Goal: Task Accomplishment & Management: Use online tool/utility

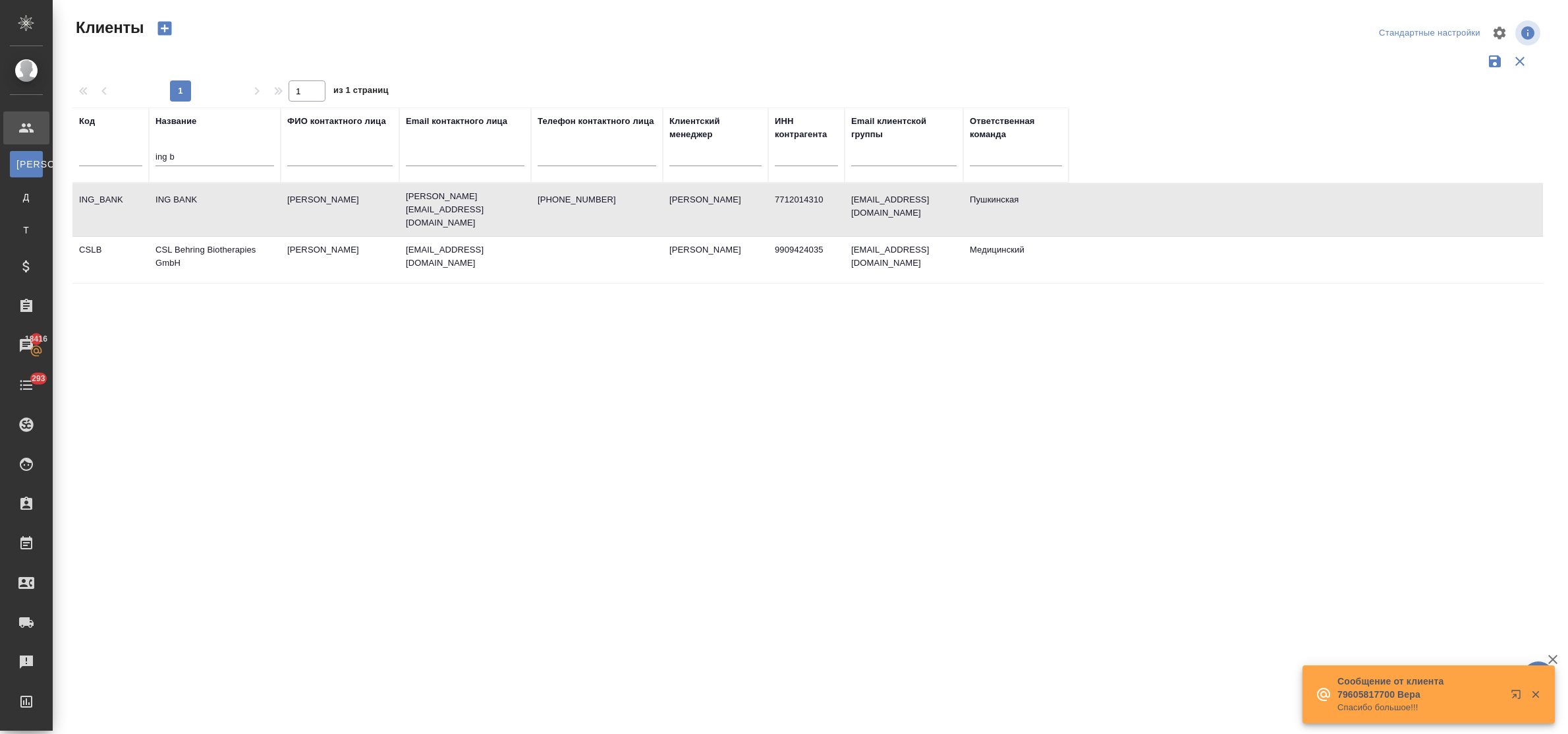
select select "RU"
drag, startPoint x: 193, startPoint y: 156, endPoint x: 149, endPoint y: 154, distance: 44.0
click at [152, 151] on th "Название ing b" at bounding box center [215, 145] width 132 height 75
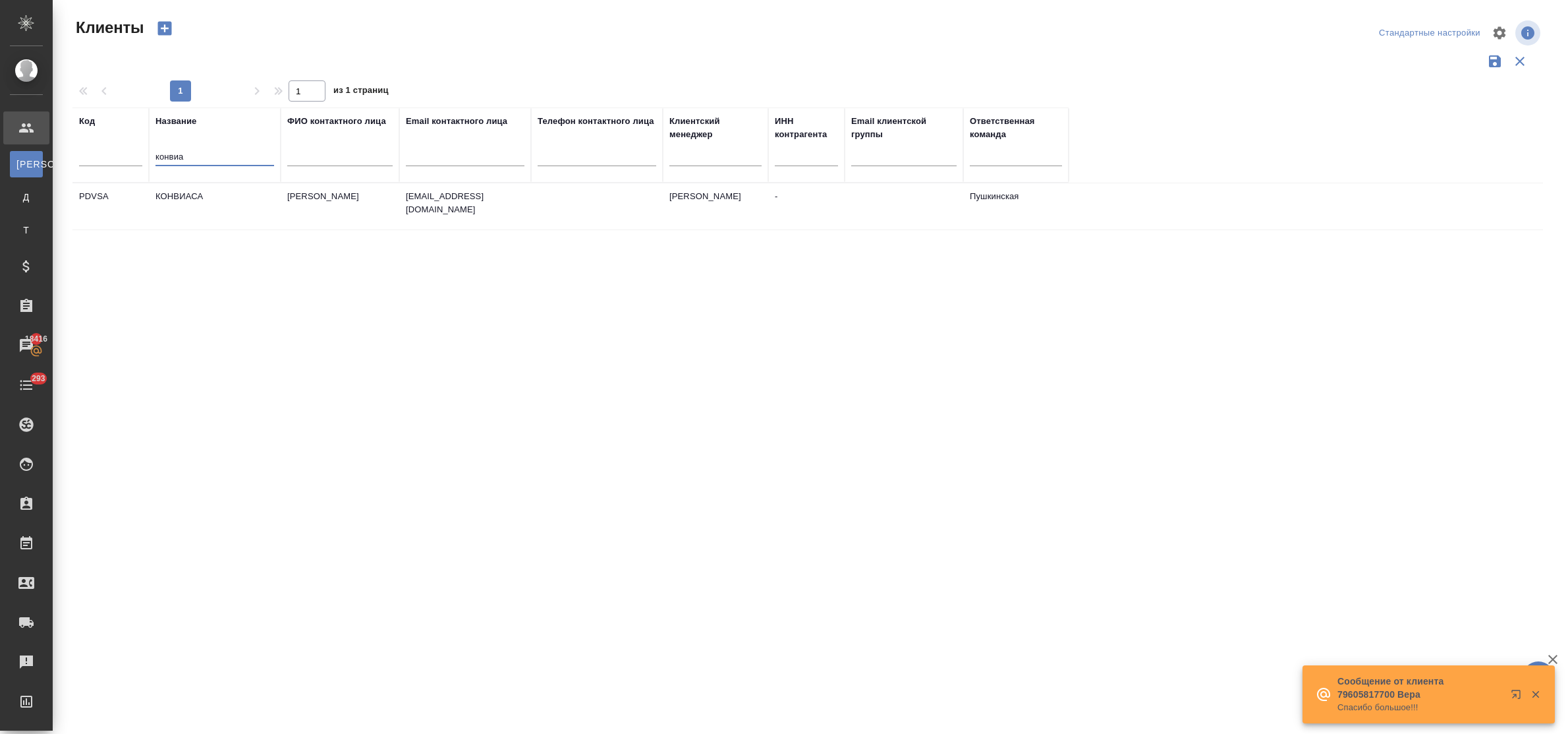
type input "конвиа"
click at [197, 200] on td "КОНВИАСА" at bounding box center [215, 206] width 132 height 46
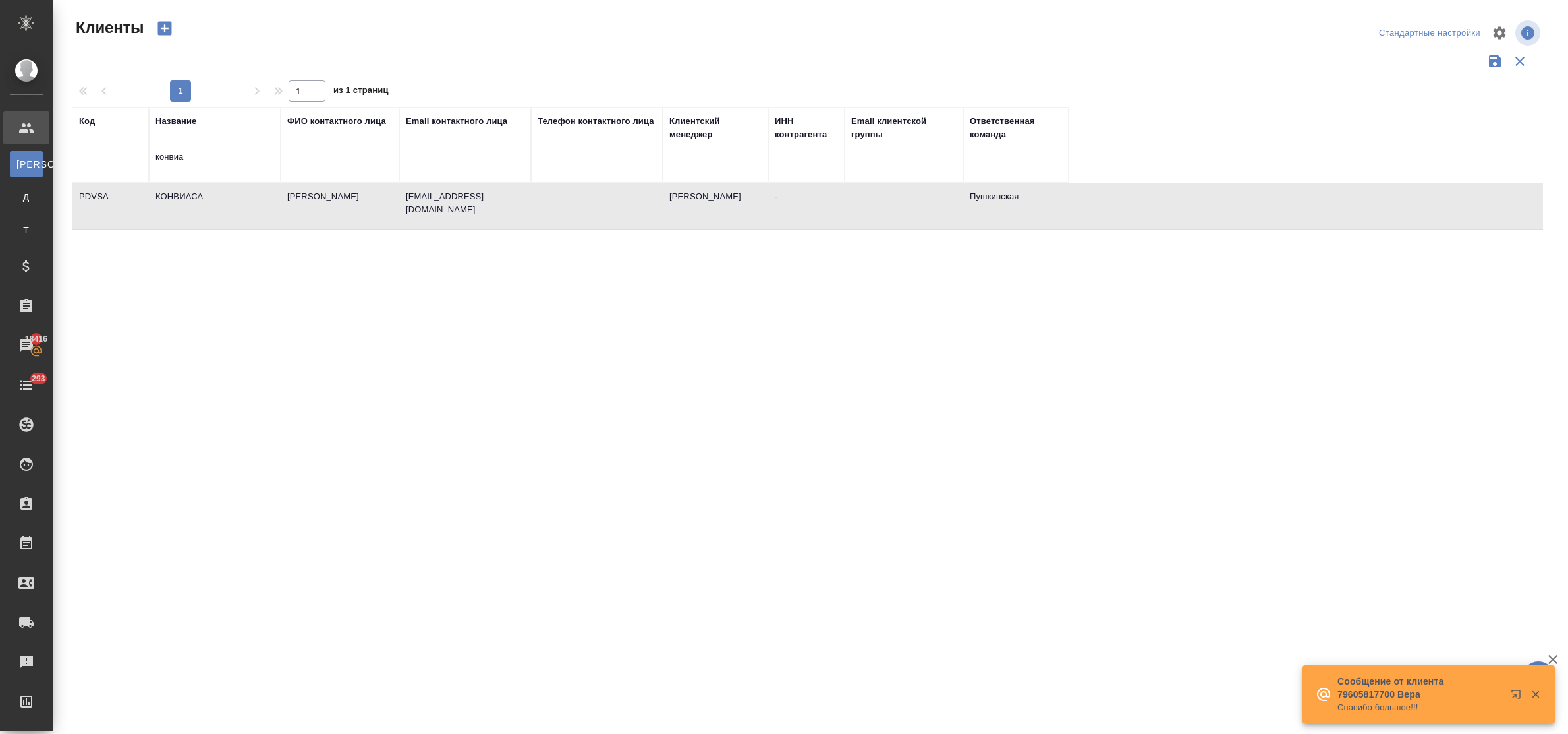
click at [197, 200] on td "КОНВИАСА" at bounding box center [215, 206] width 132 height 46
click at [179, 196] on td "КОНВИАСА" at bounding box center [215, 206] width 132 height 46
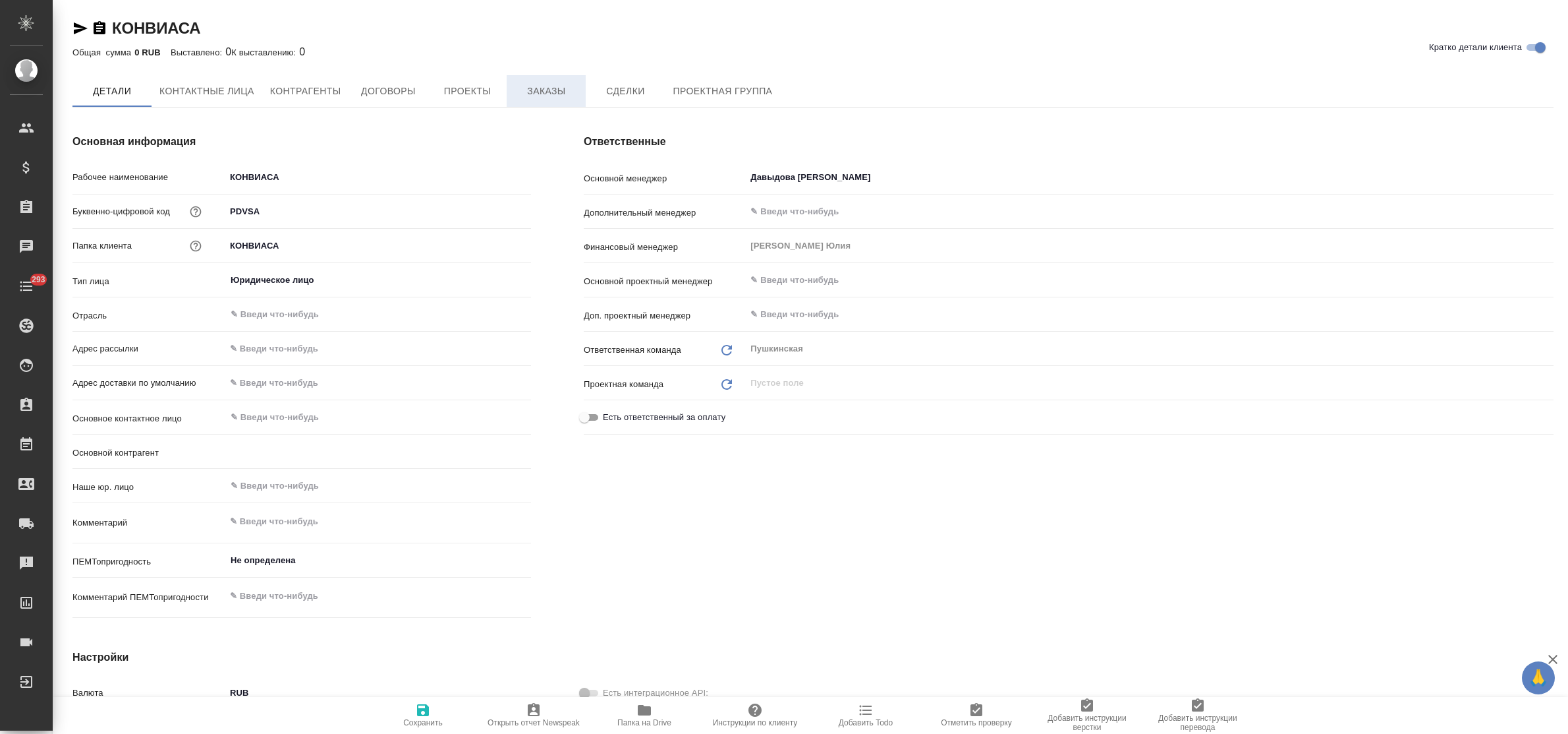
click at [559, 91] on span "Заказы" at bounding box center [546, 91] width 63 height 16
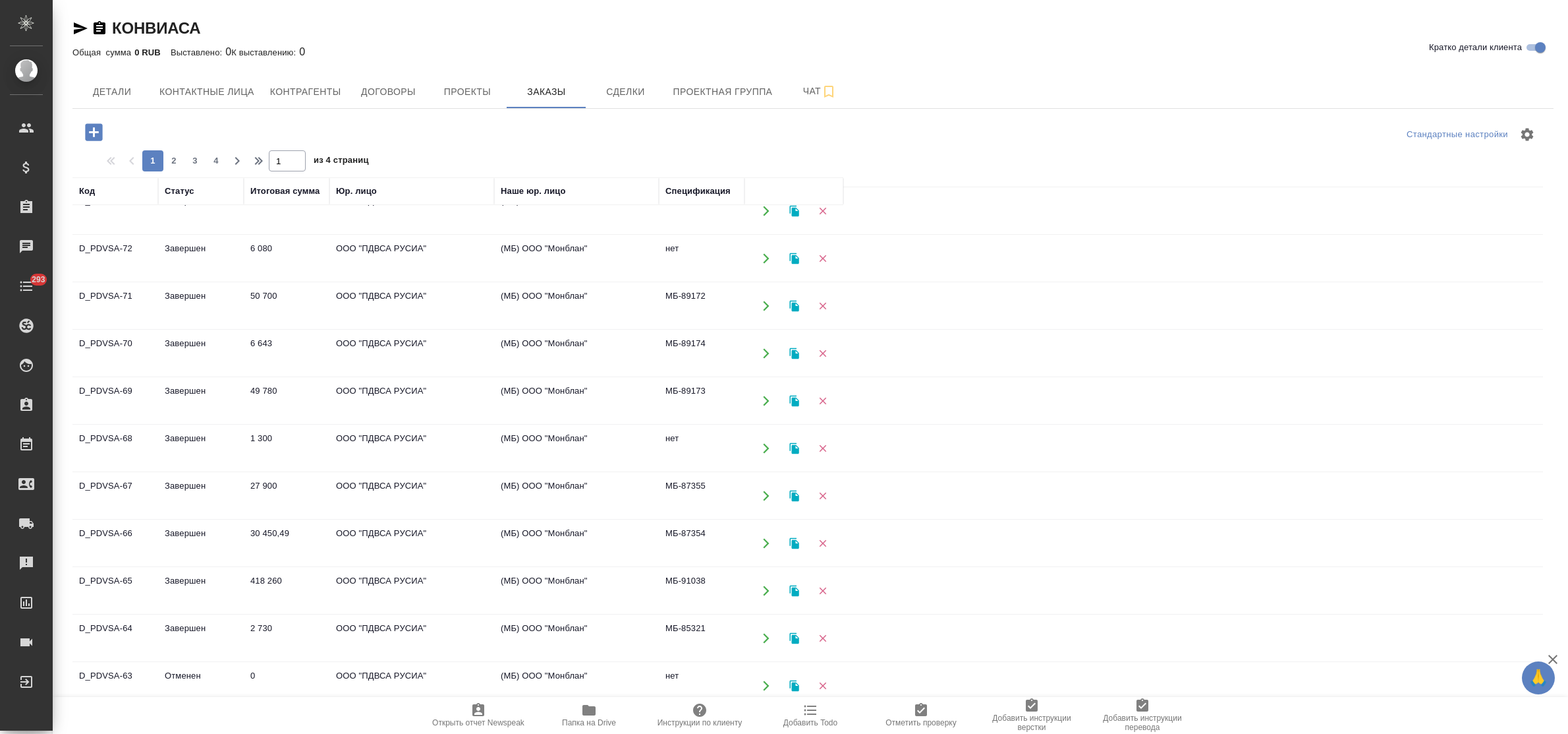
scroll to position [660, 0]
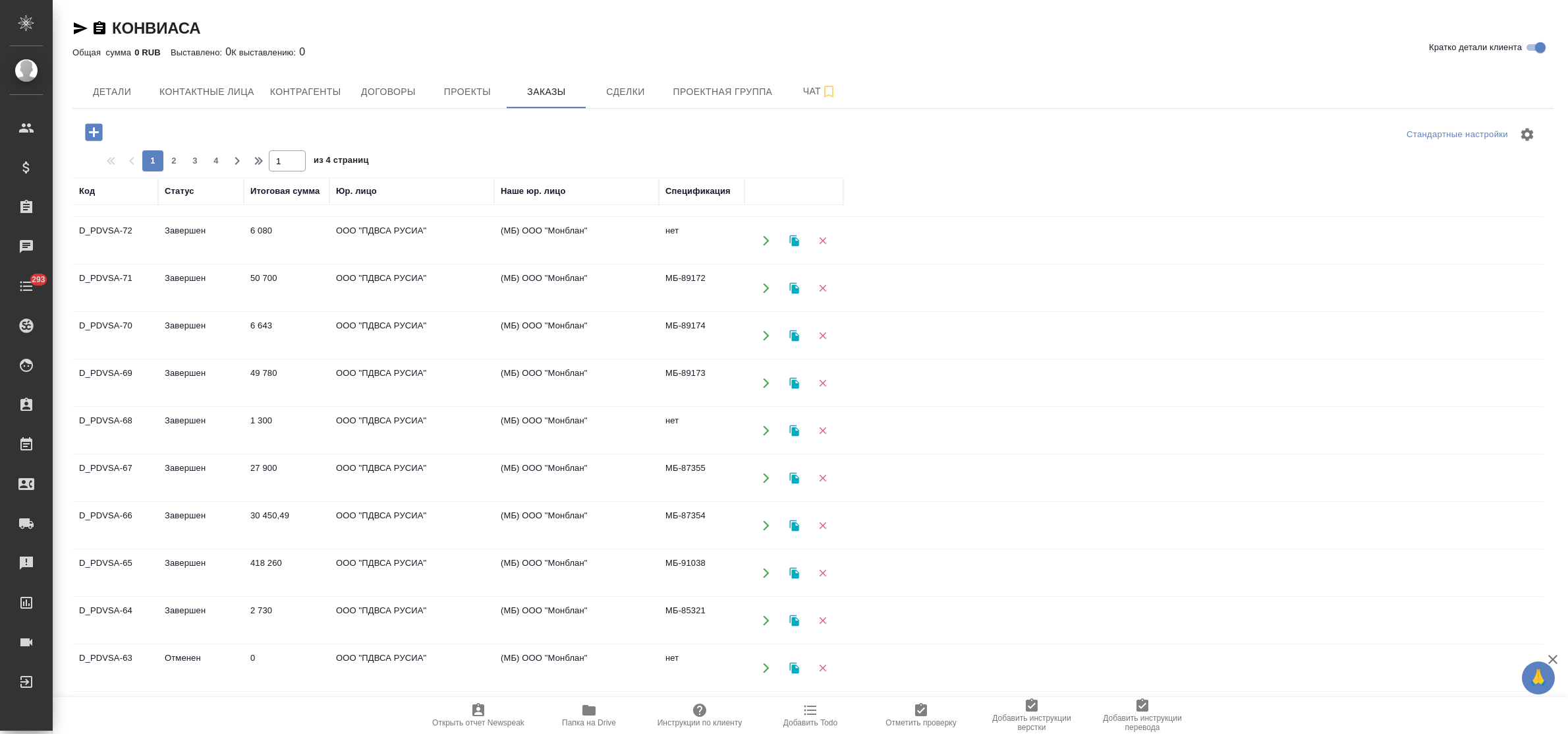
click at [203, 576] on td "Завершен" at bounding box center [201, 573] width 85 height 46
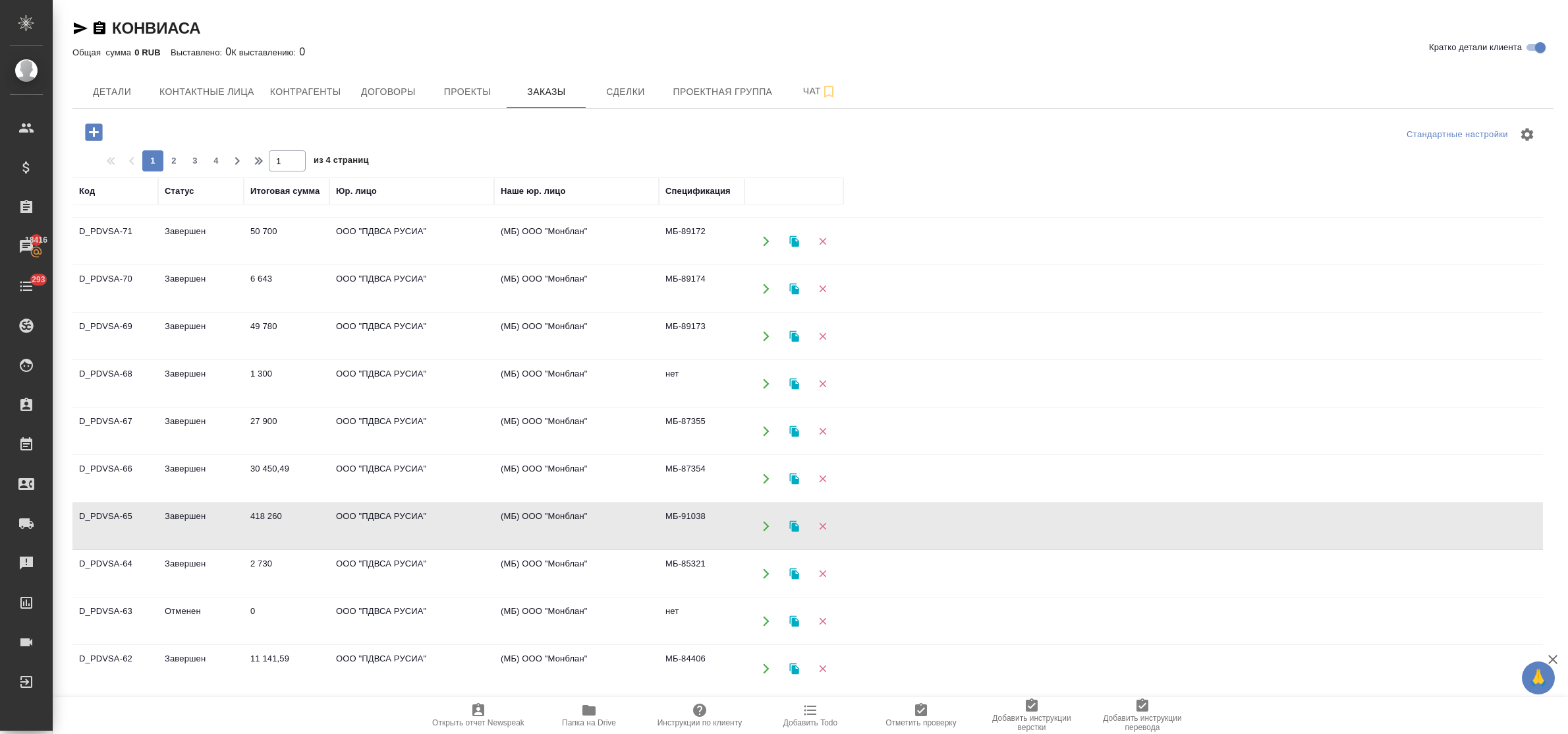
scroll to position [724, 0]
click at [181, 556] on td "Завершен" at bounding box center [201, 573] width 85 height 46
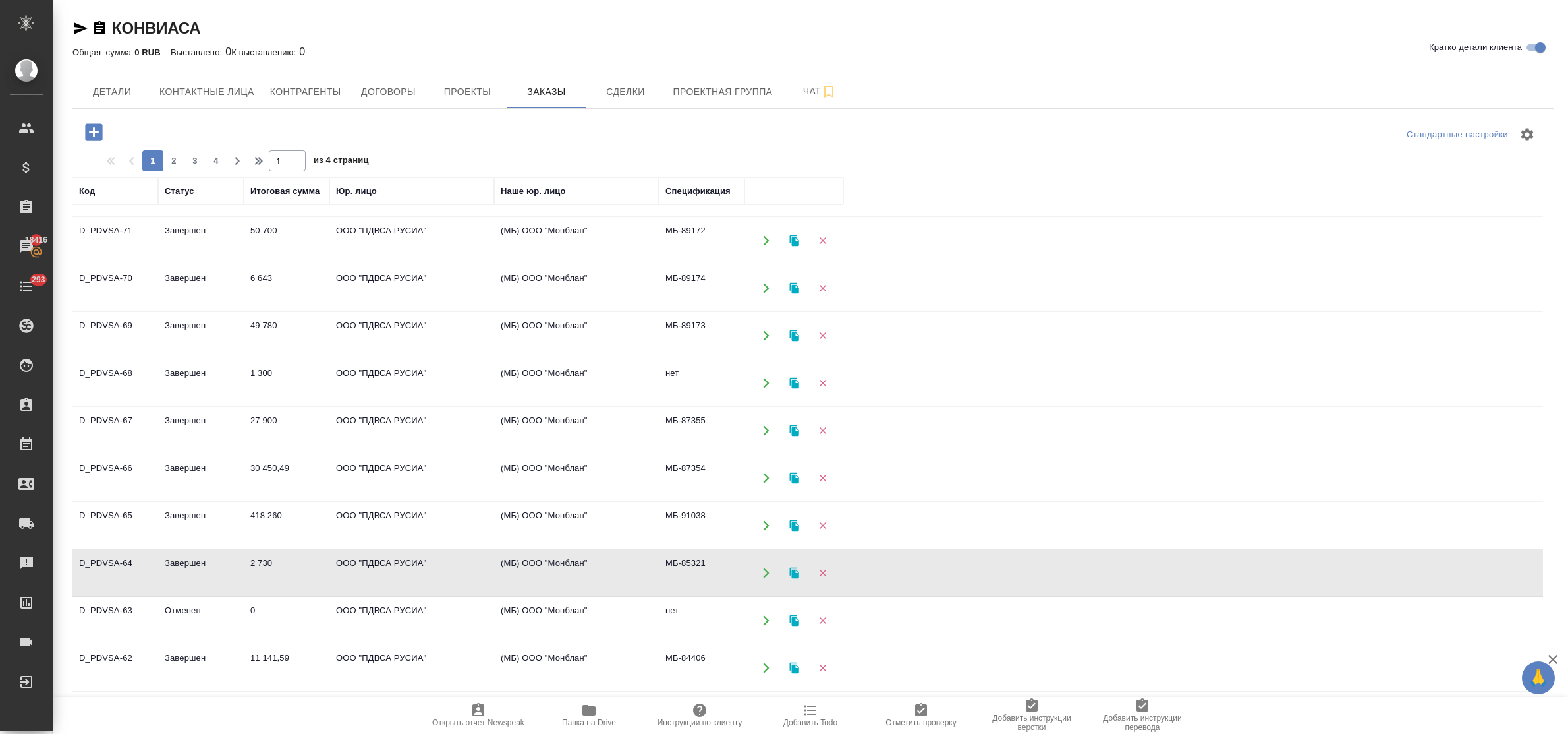
click at [181, 556] on td "Завершен" at bounding box center [201, 573] width 85 height 46
click at [174, 163] on span "2" at bounding box center [174, 160] width 21 height 13
type input "2"
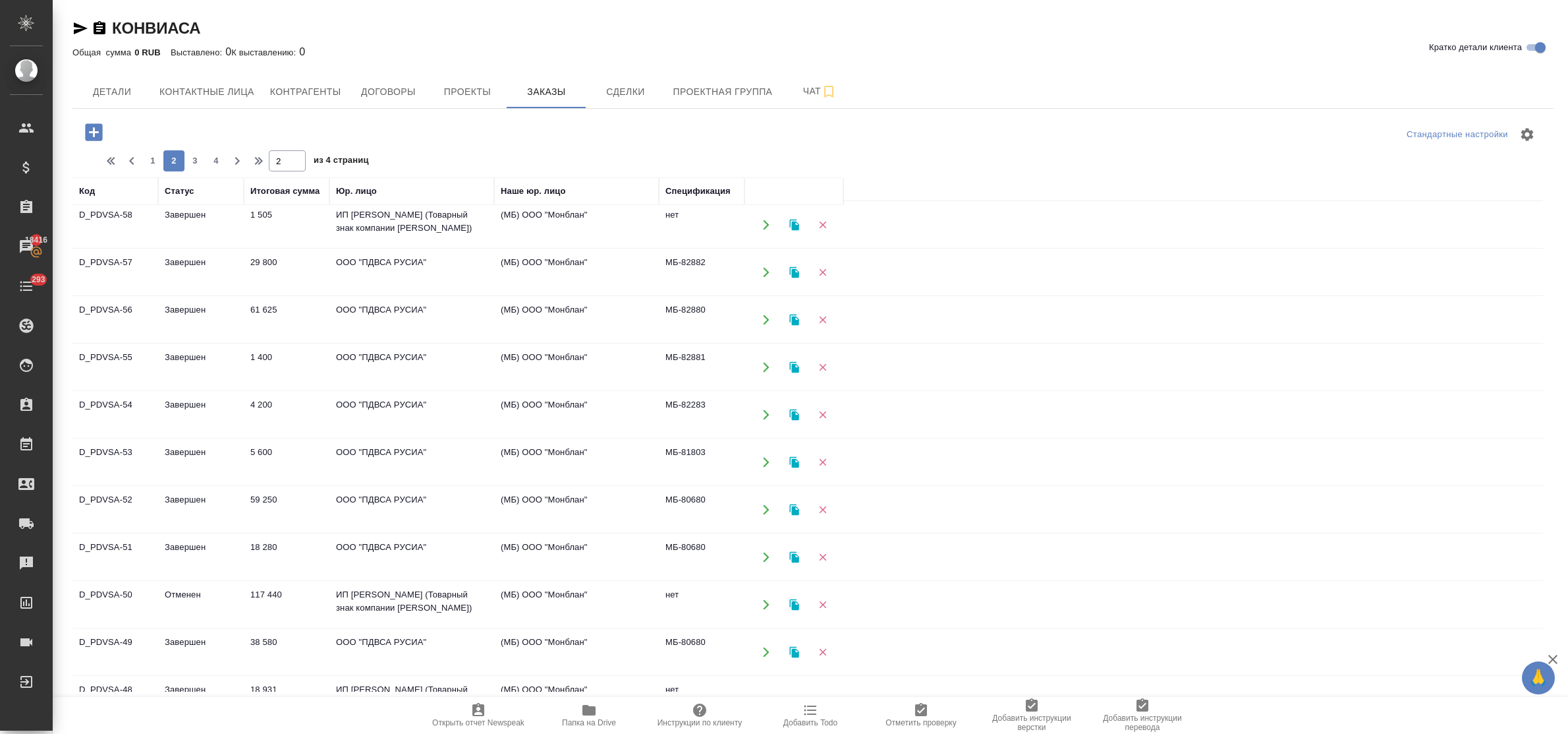
scroll to position [0, 0]
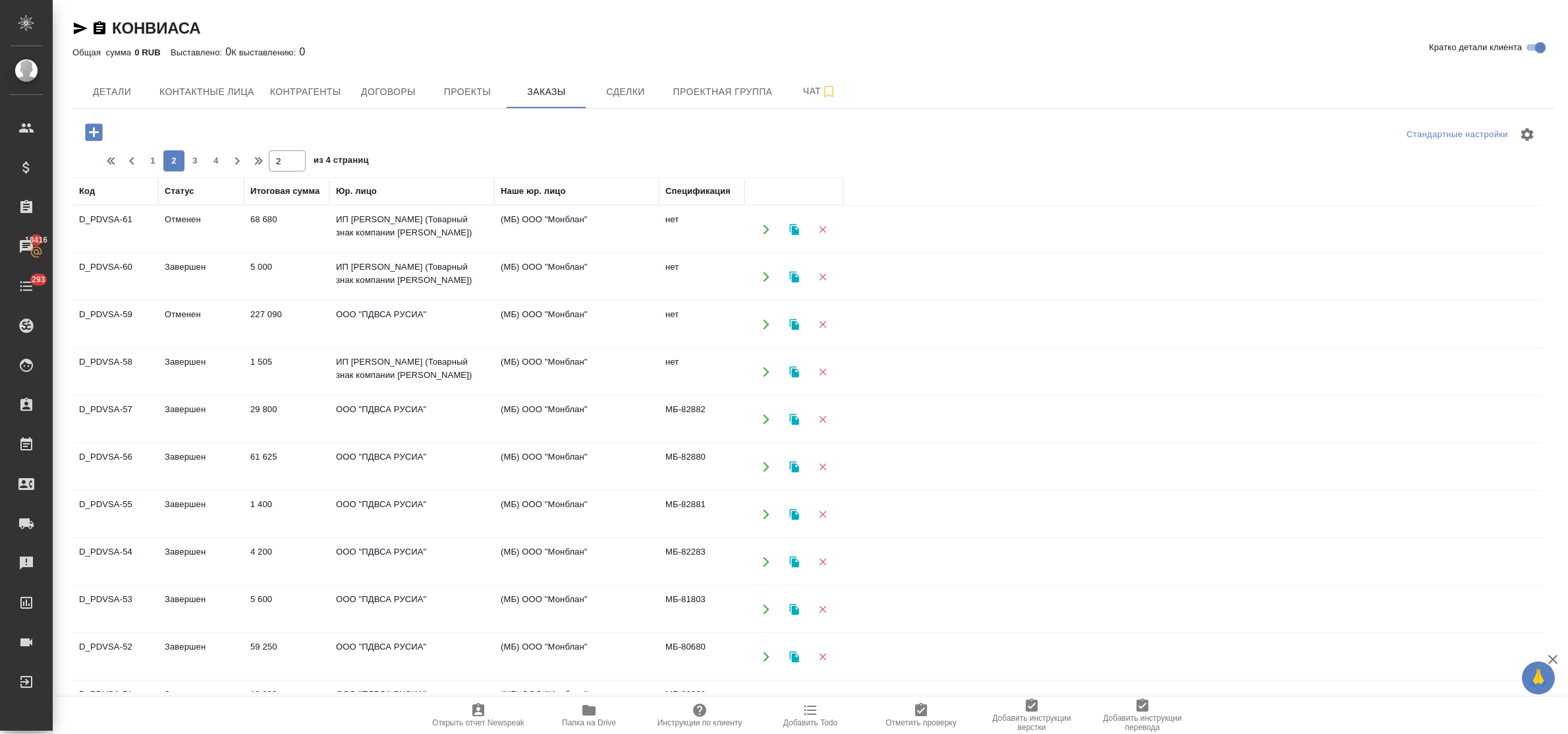
click at [353, 565] on td "ООО "ПДВСА РУСИА"" at bounding box center [411, 562] width 165 height 46
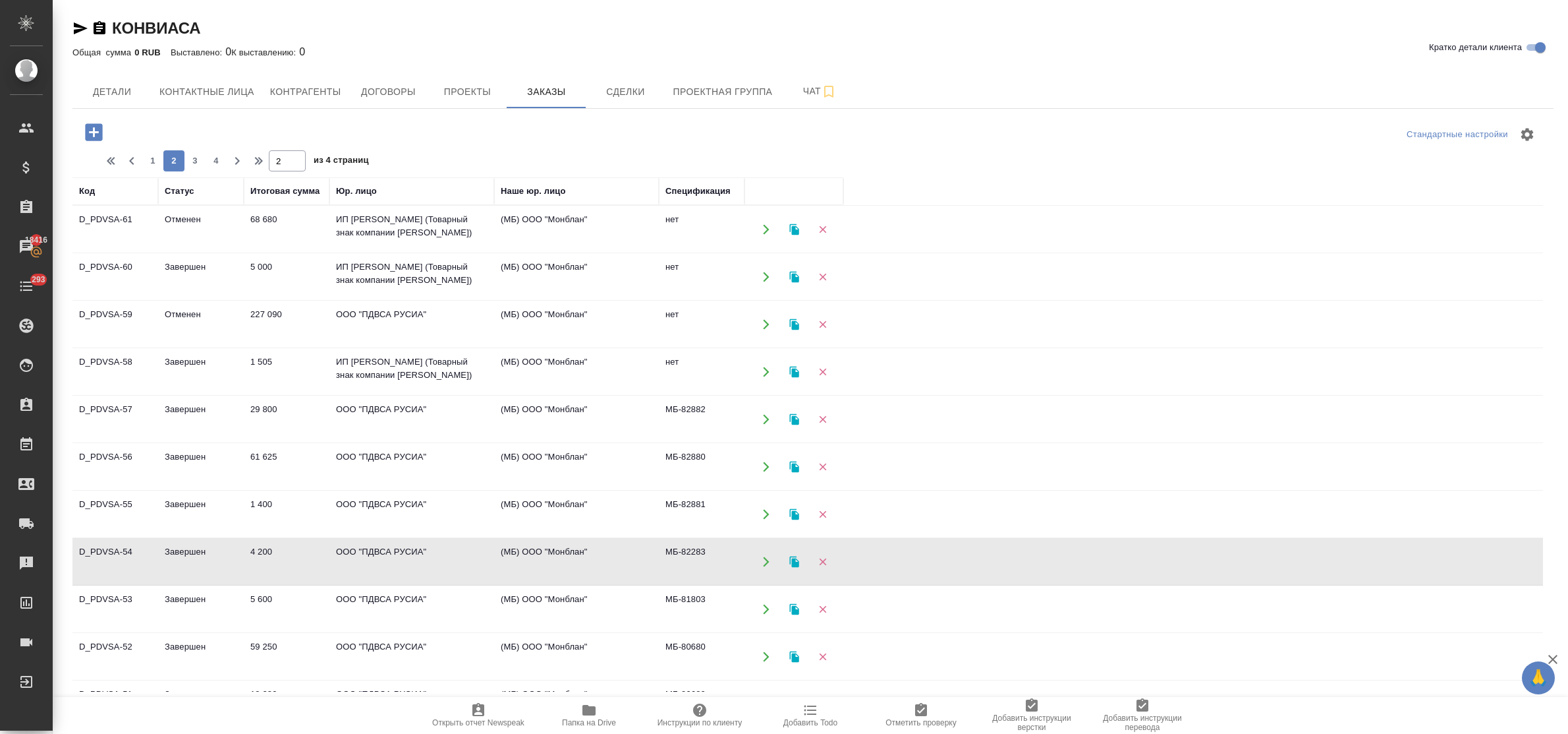
click at [353, 565] on td "ООО "ПДВСА РУСИА"" at bounding box center [411, 562] width 165 height 46
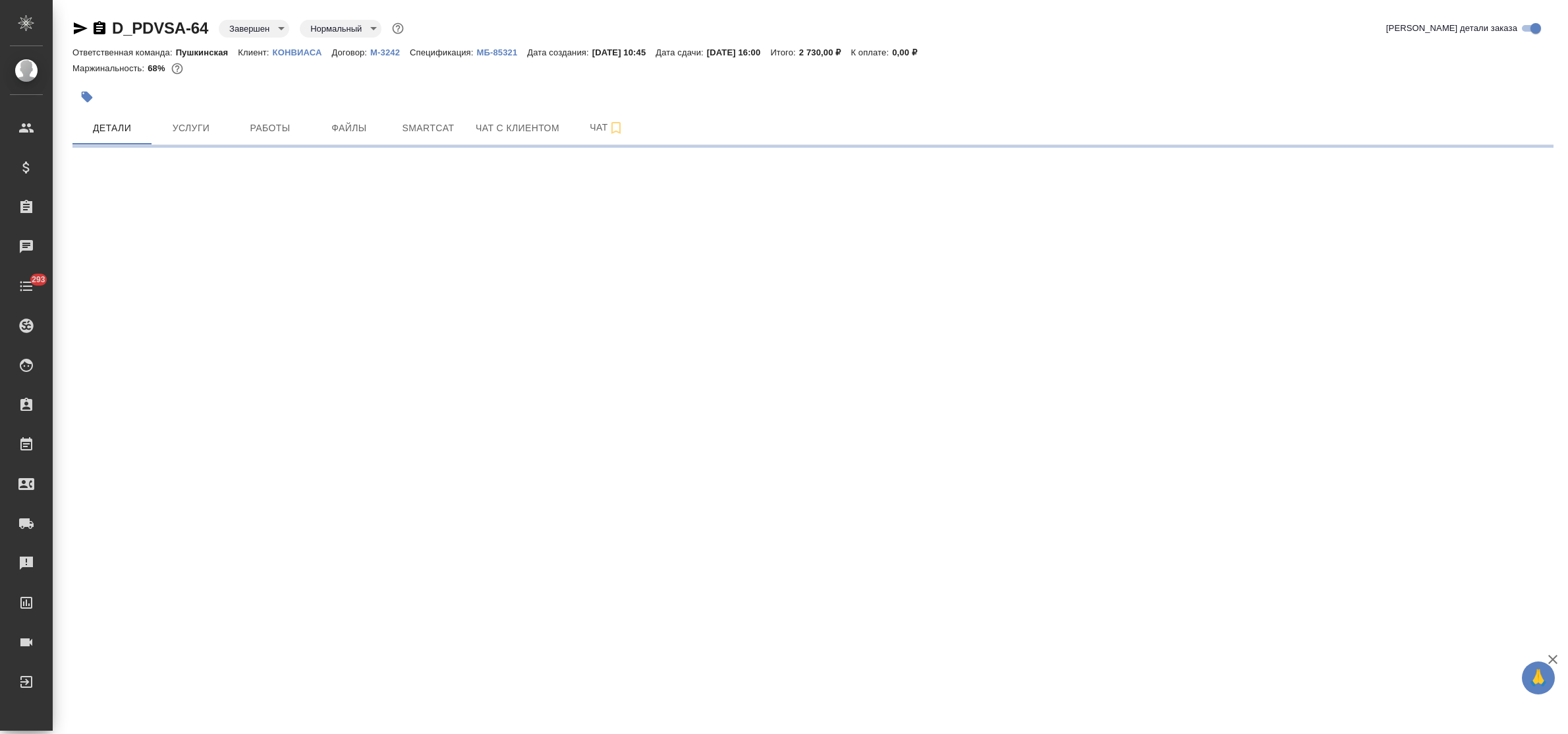
select select "RU"
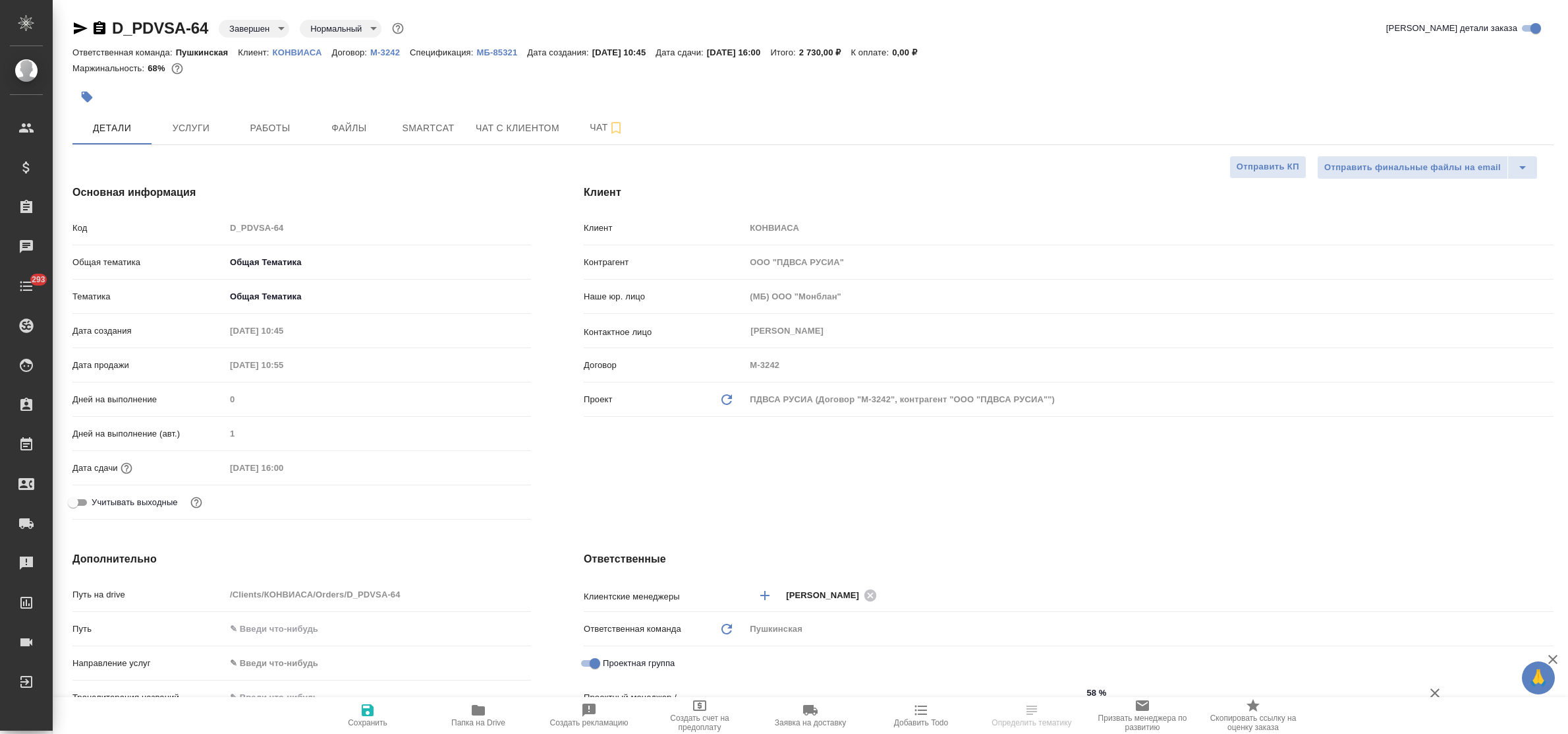
type textarea "x"
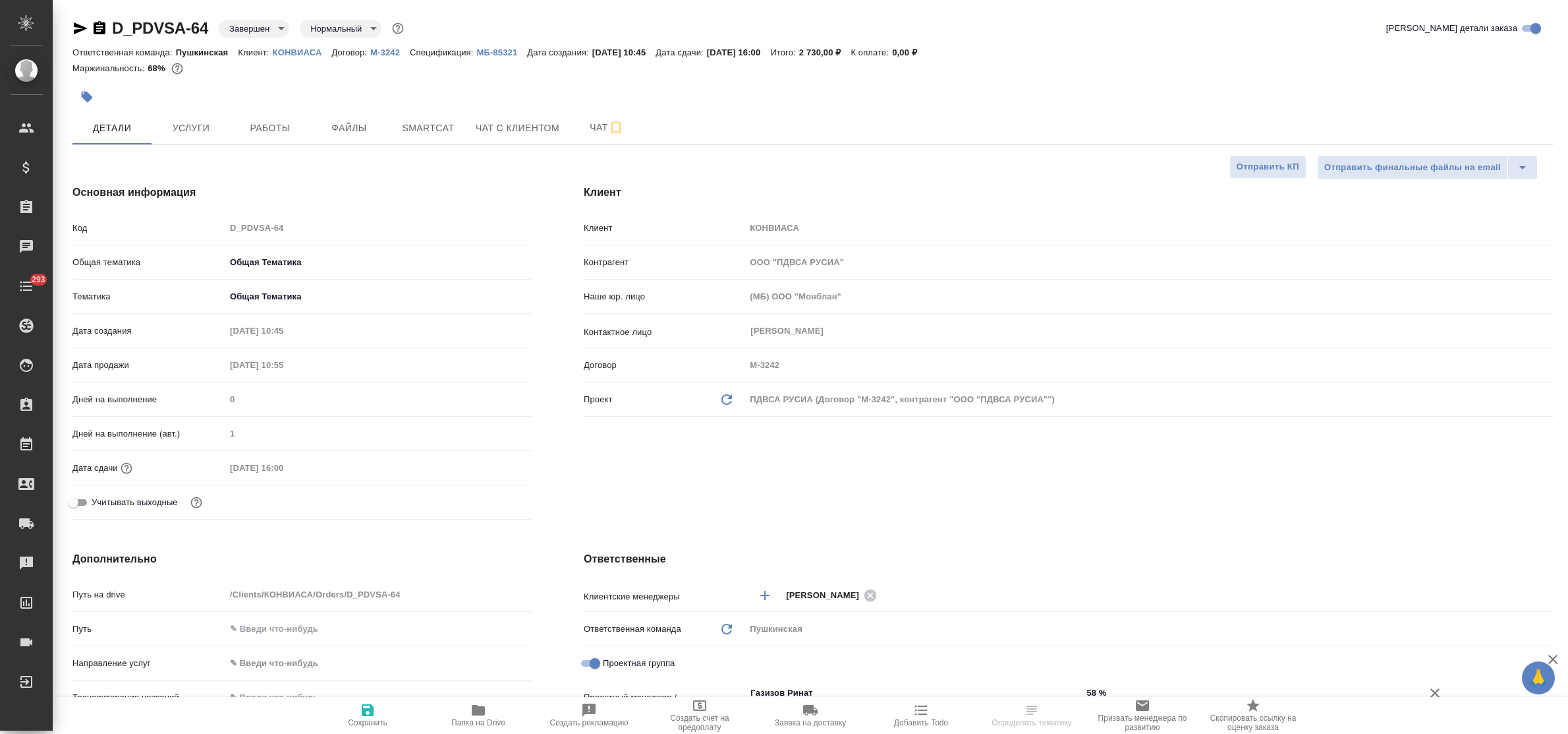
type textarea "x"
type input "Газизов Ринат"
type input "Давыдова Елена"
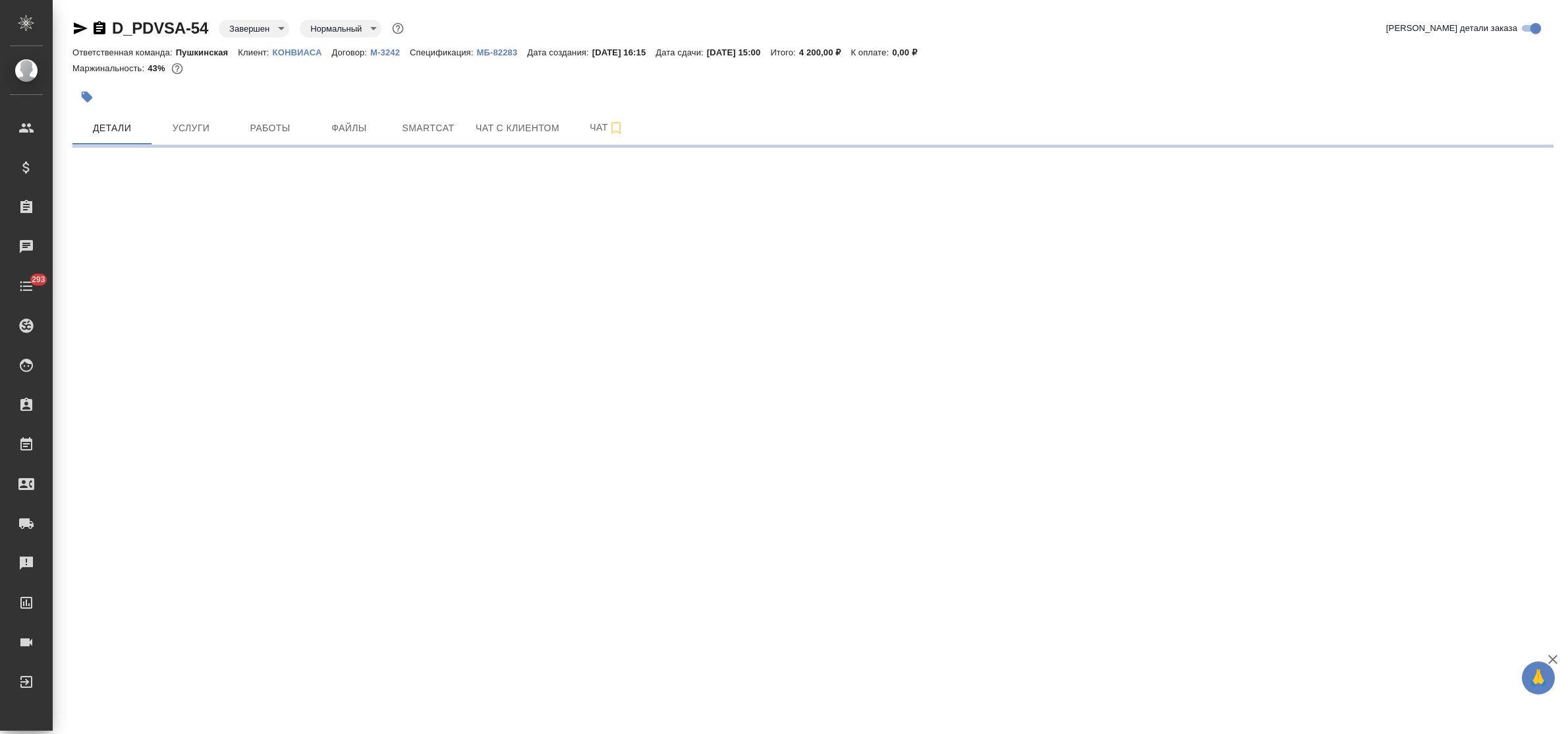
select select "RU"
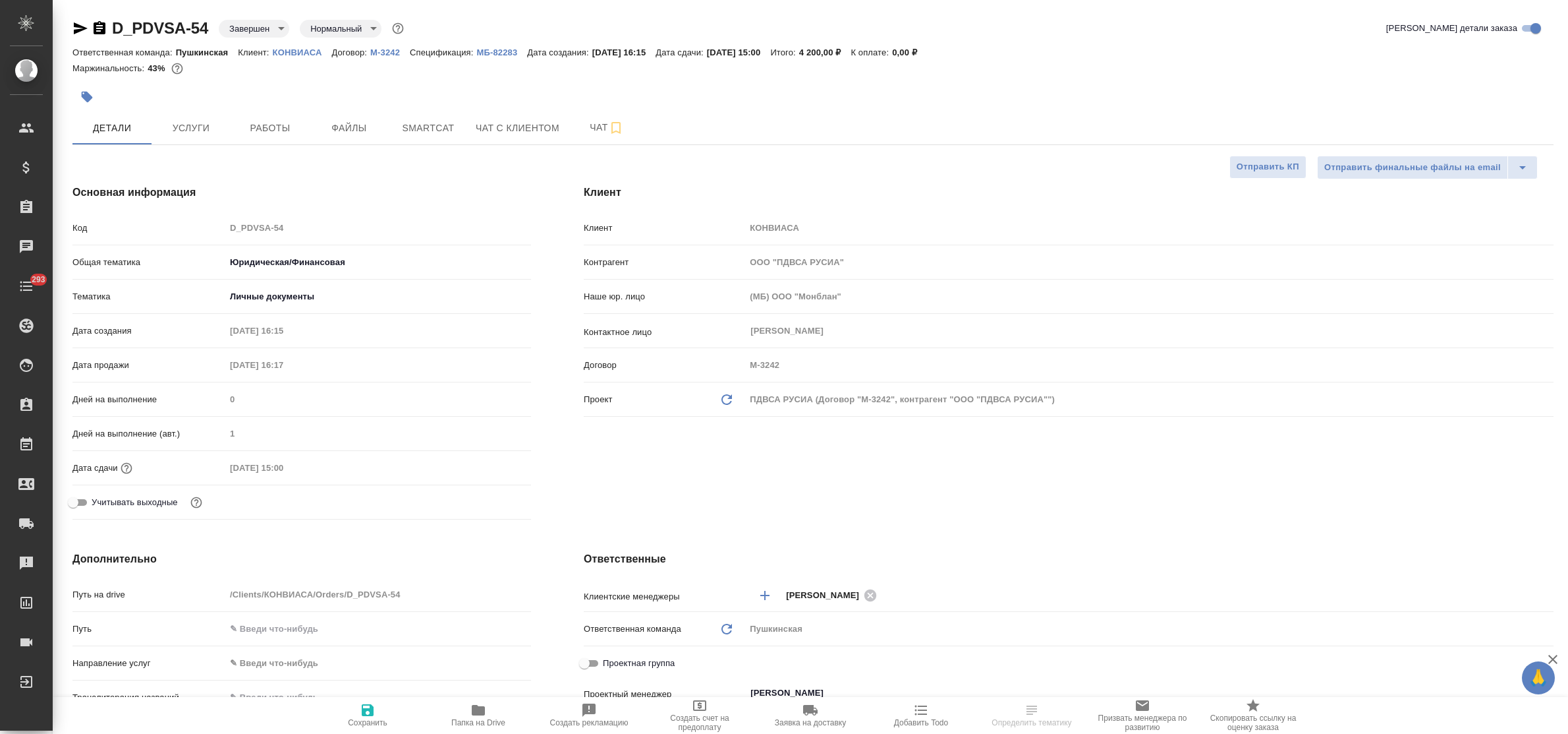
type textarea "x"
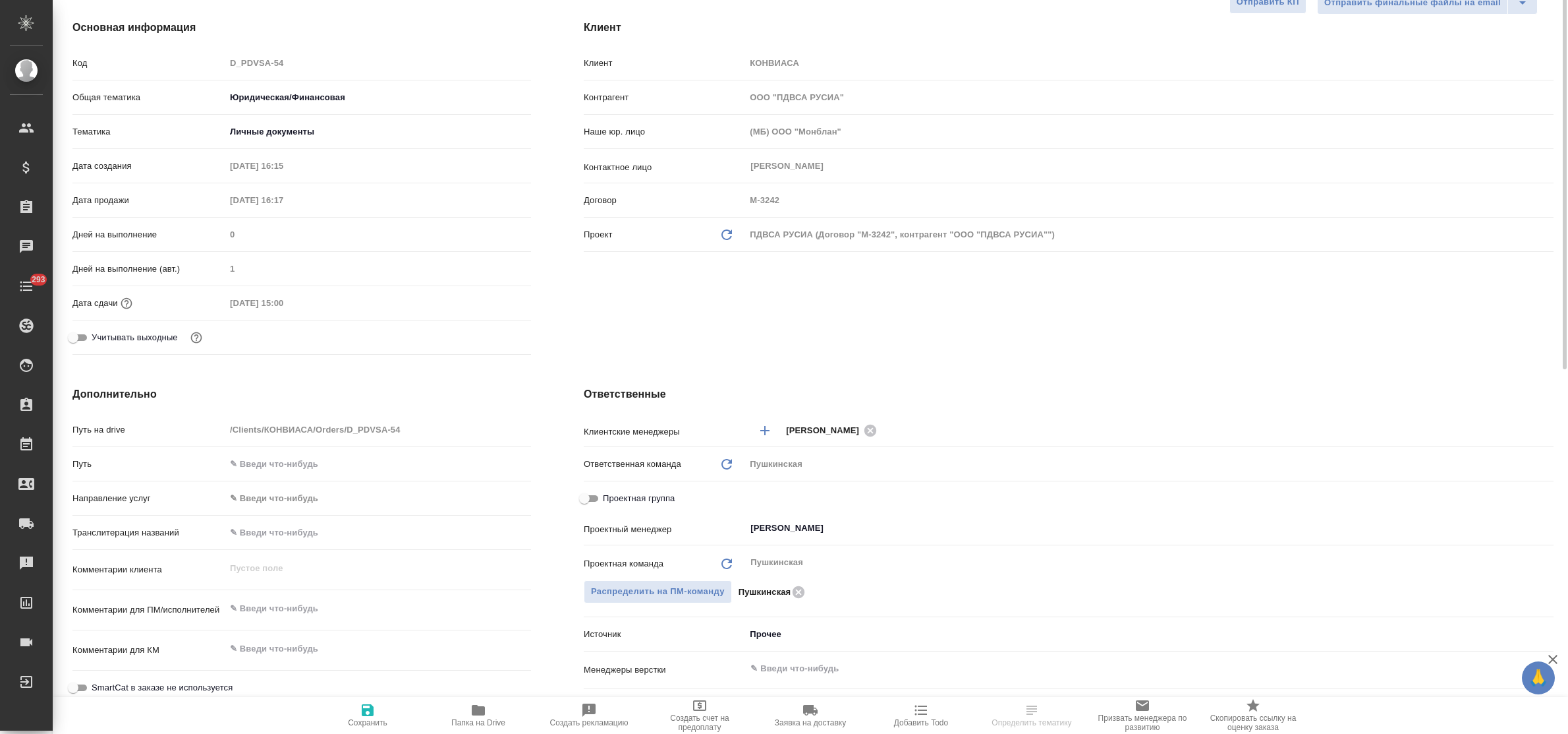
type textarea "x"
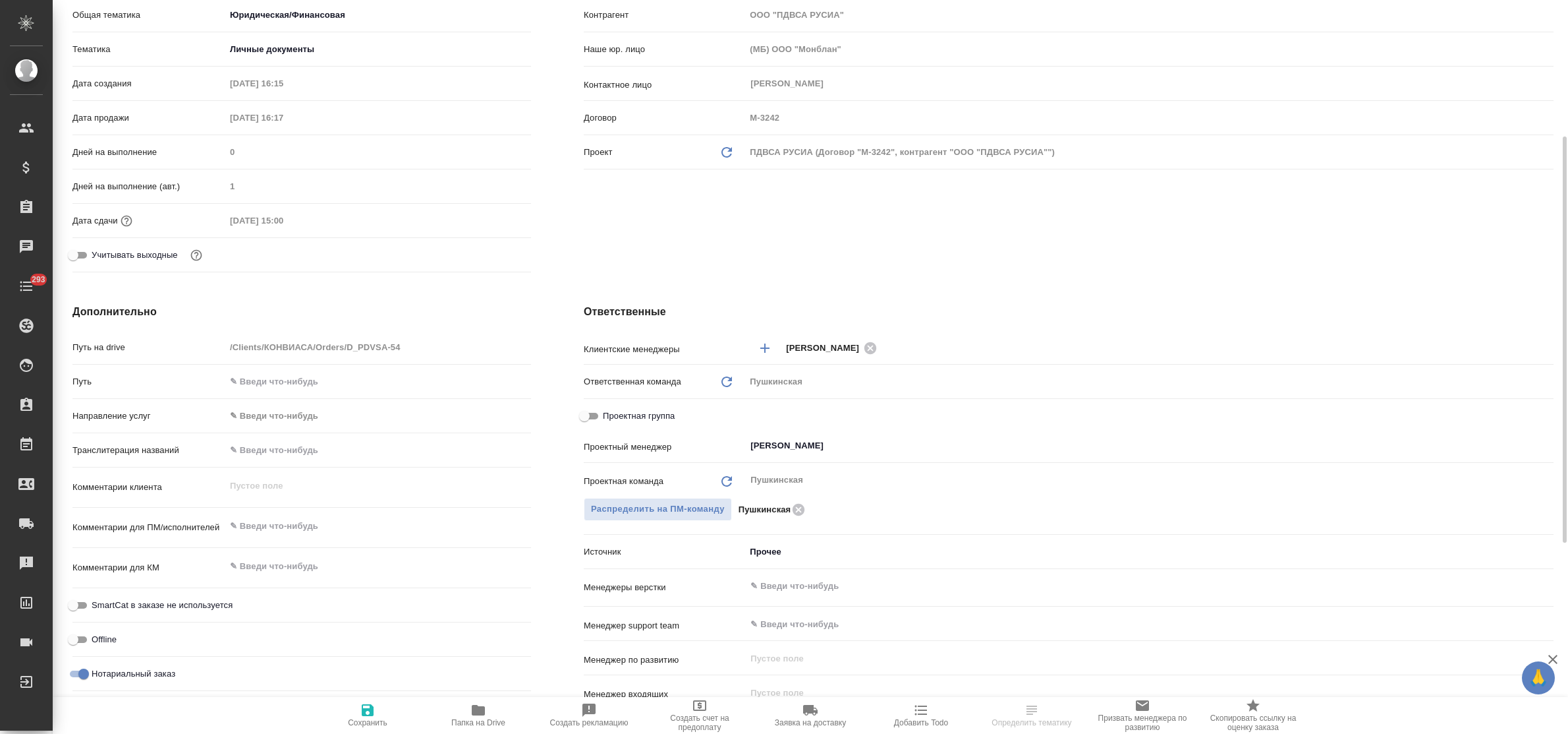
type textarea "x"
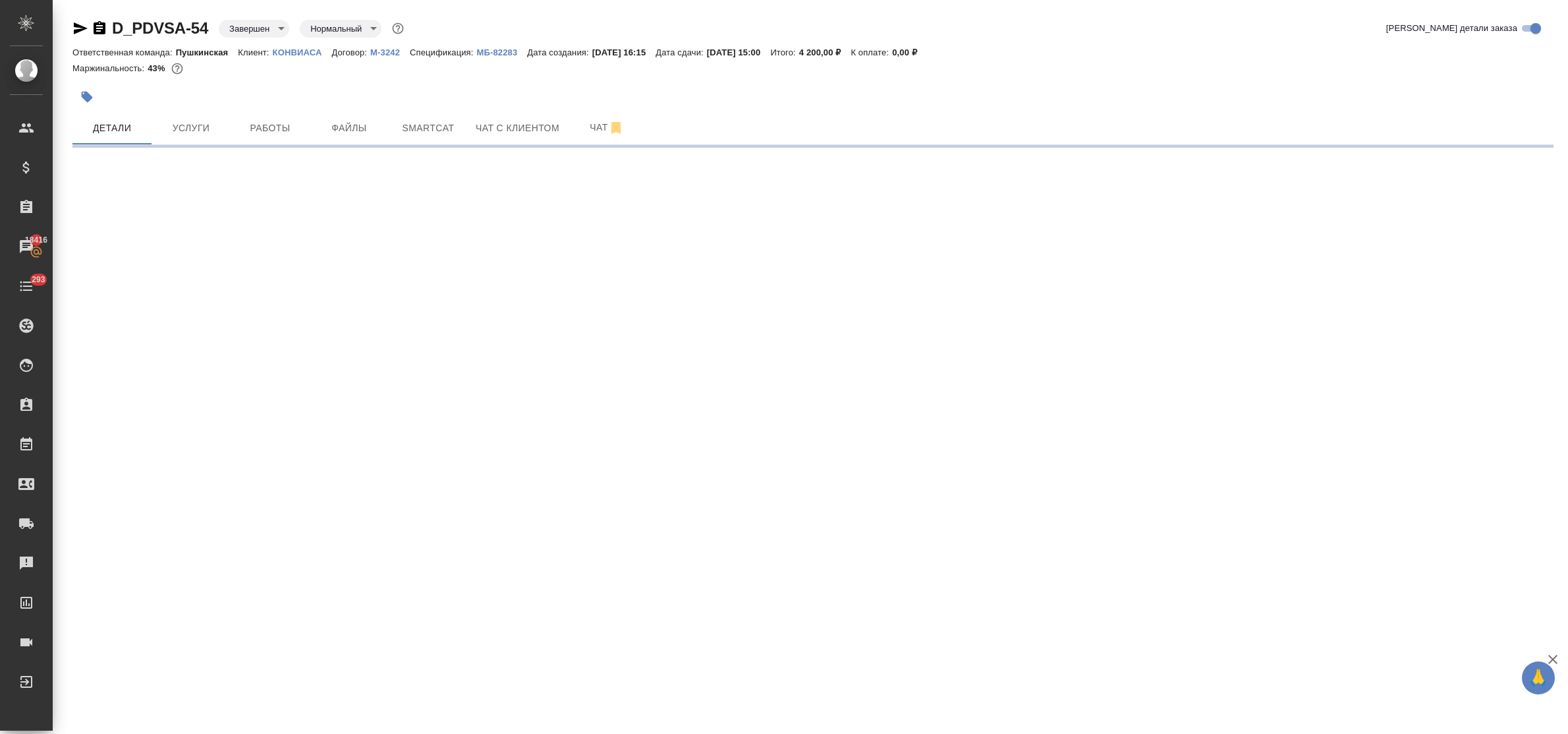
select select "RU"
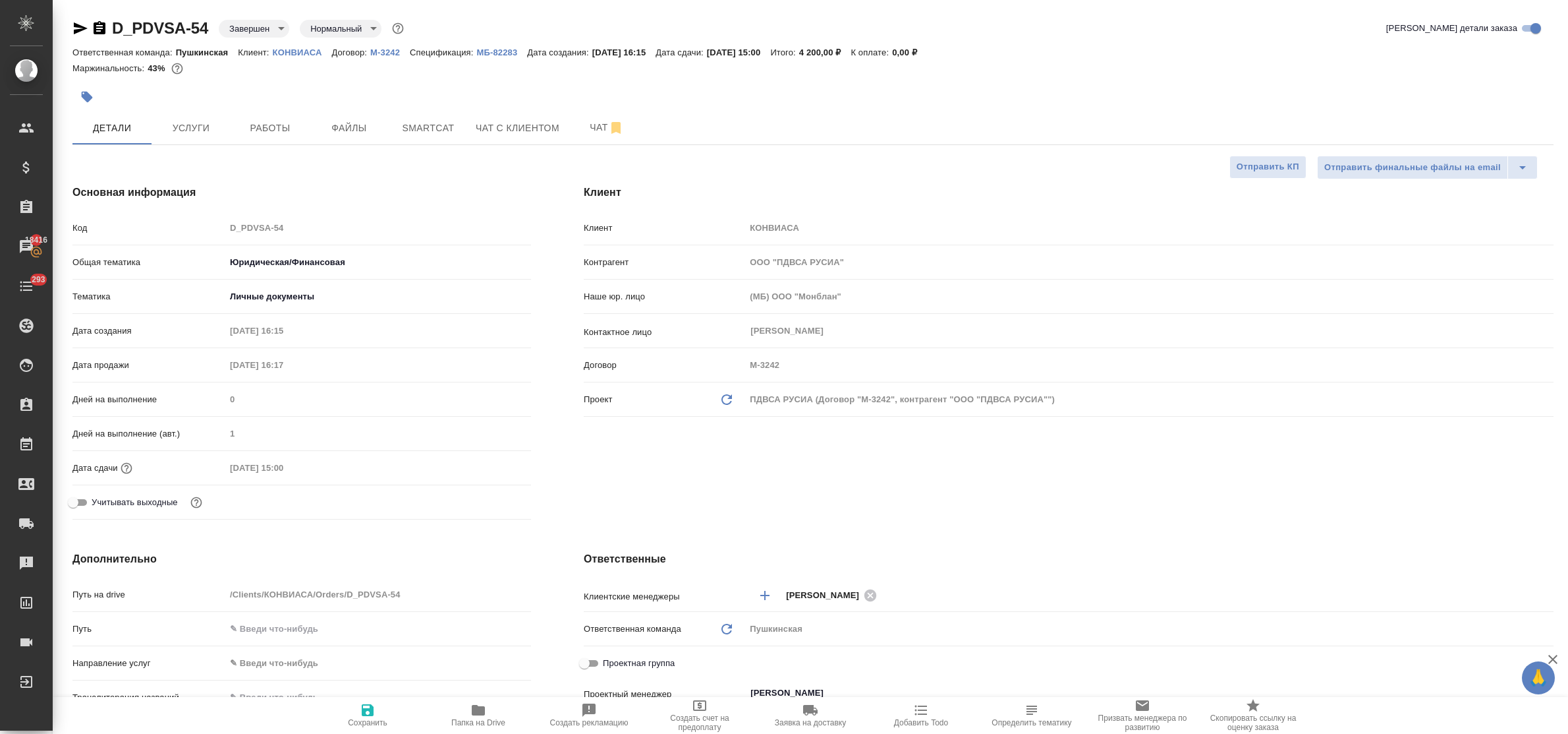
type textarea "x"
drag, startPoint x: 924, startPoint y: 546, endPoint x: 996, endPoint y: 548, distance: 72.0
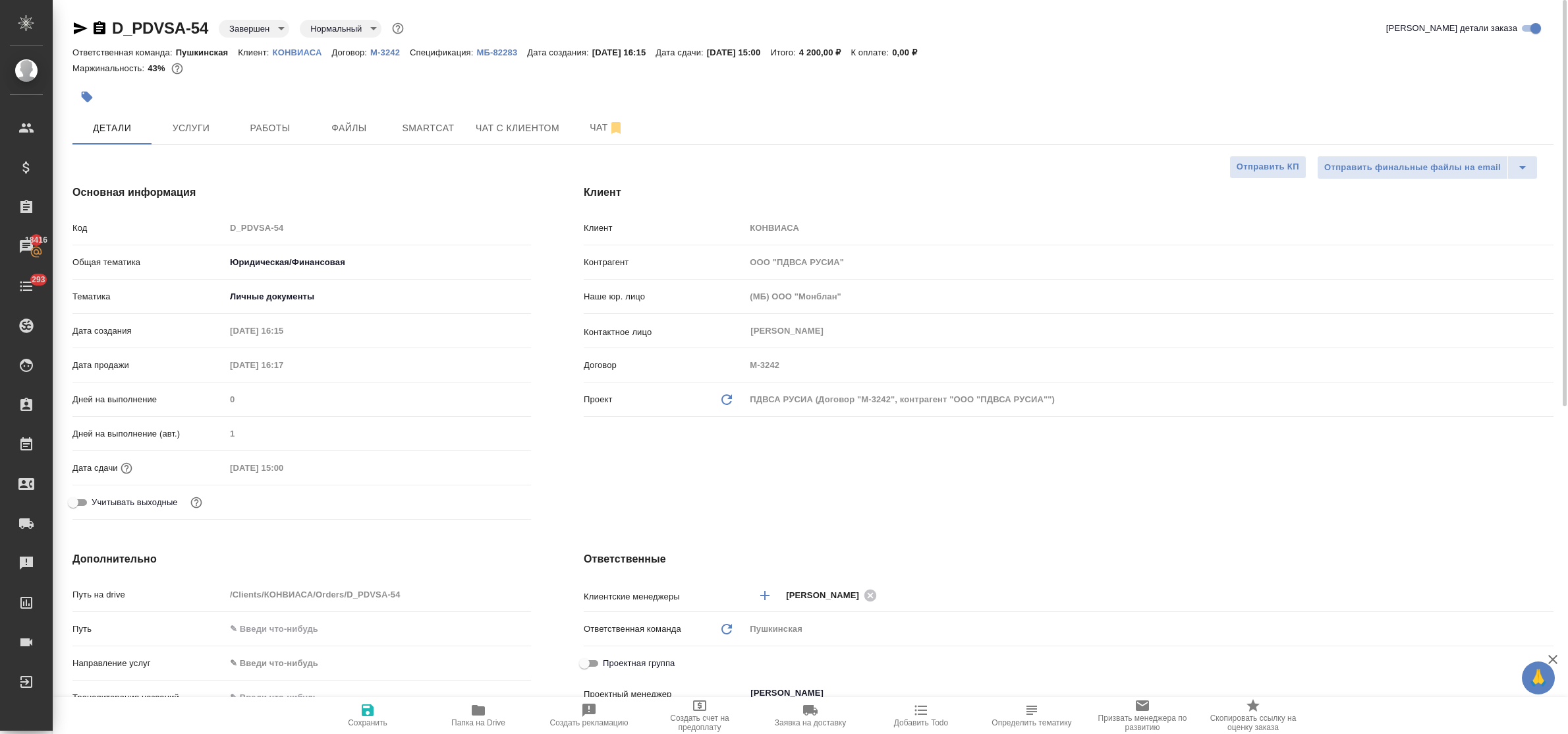
type textarea "x"
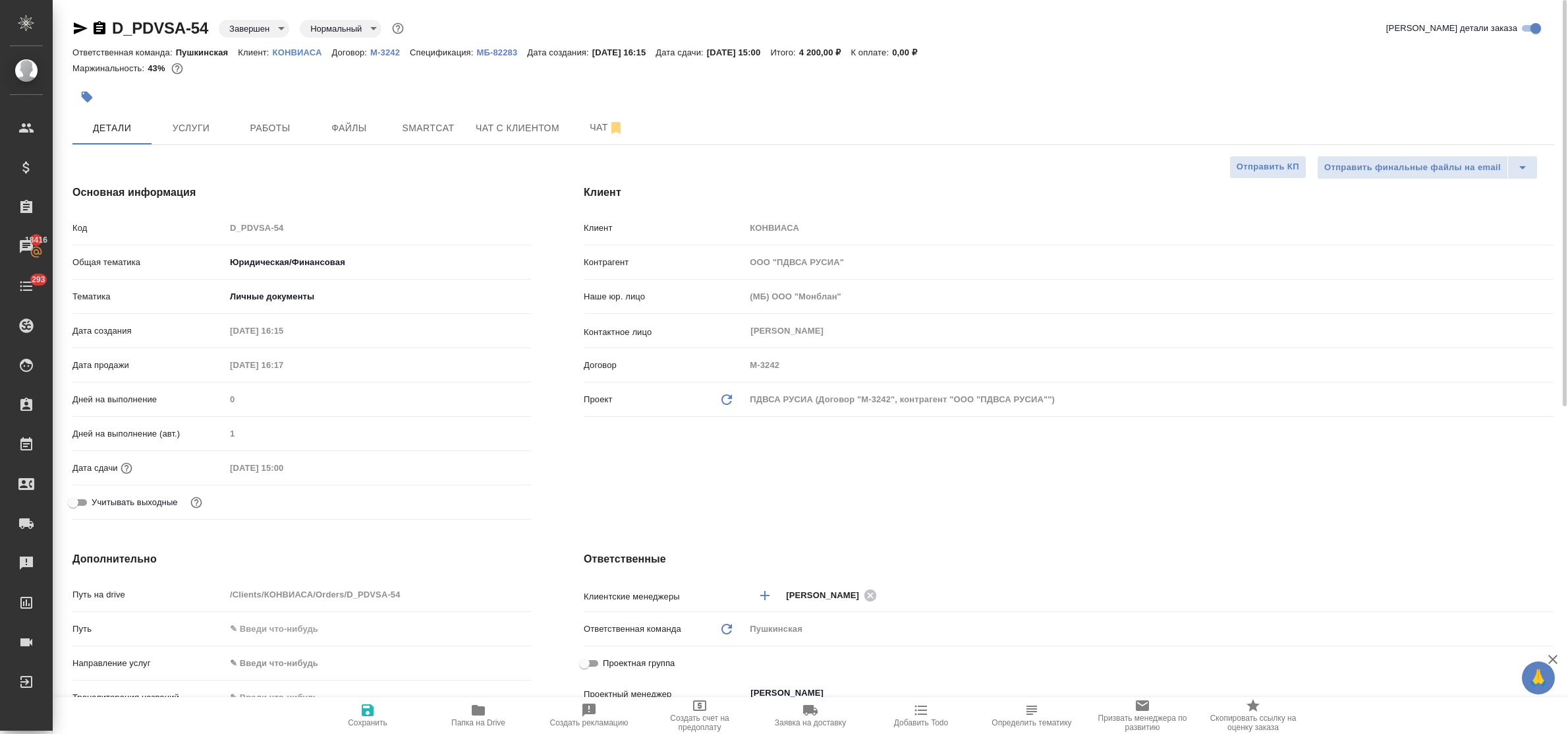
type textarea "x"
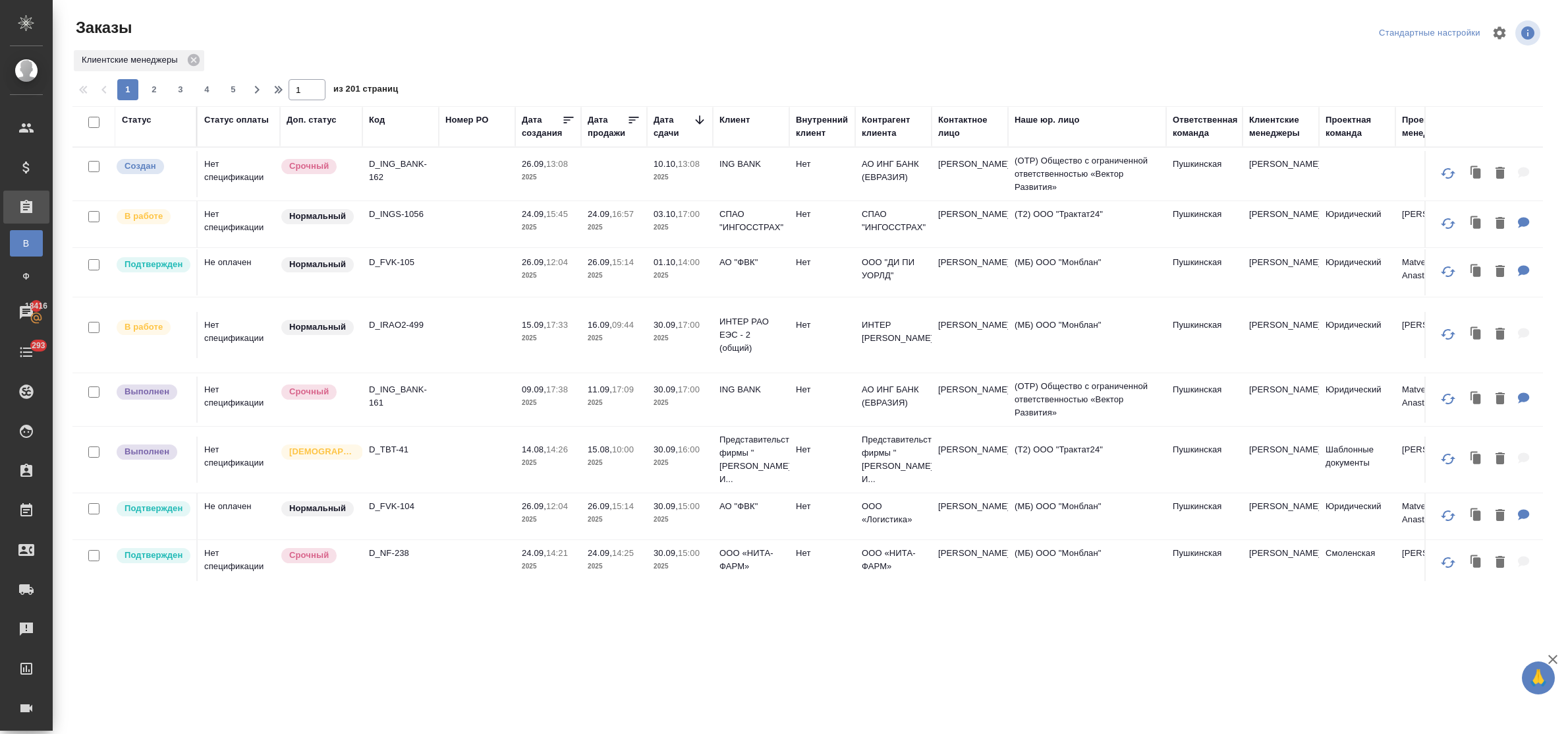
scroll to position [146, 0]
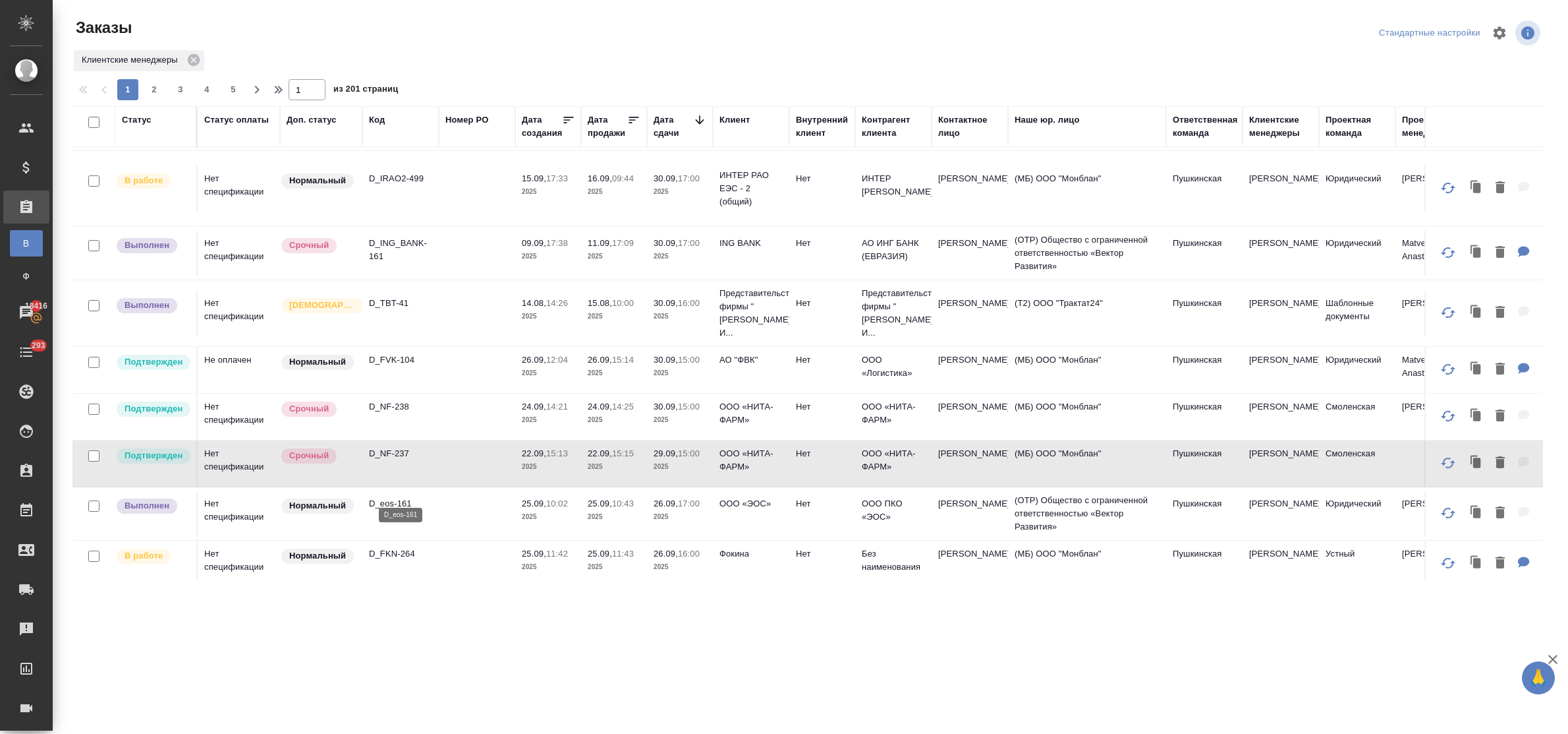
click at [401, 497] on p "D_eos-161" at bounding box center [401, 503] width 63 height 13
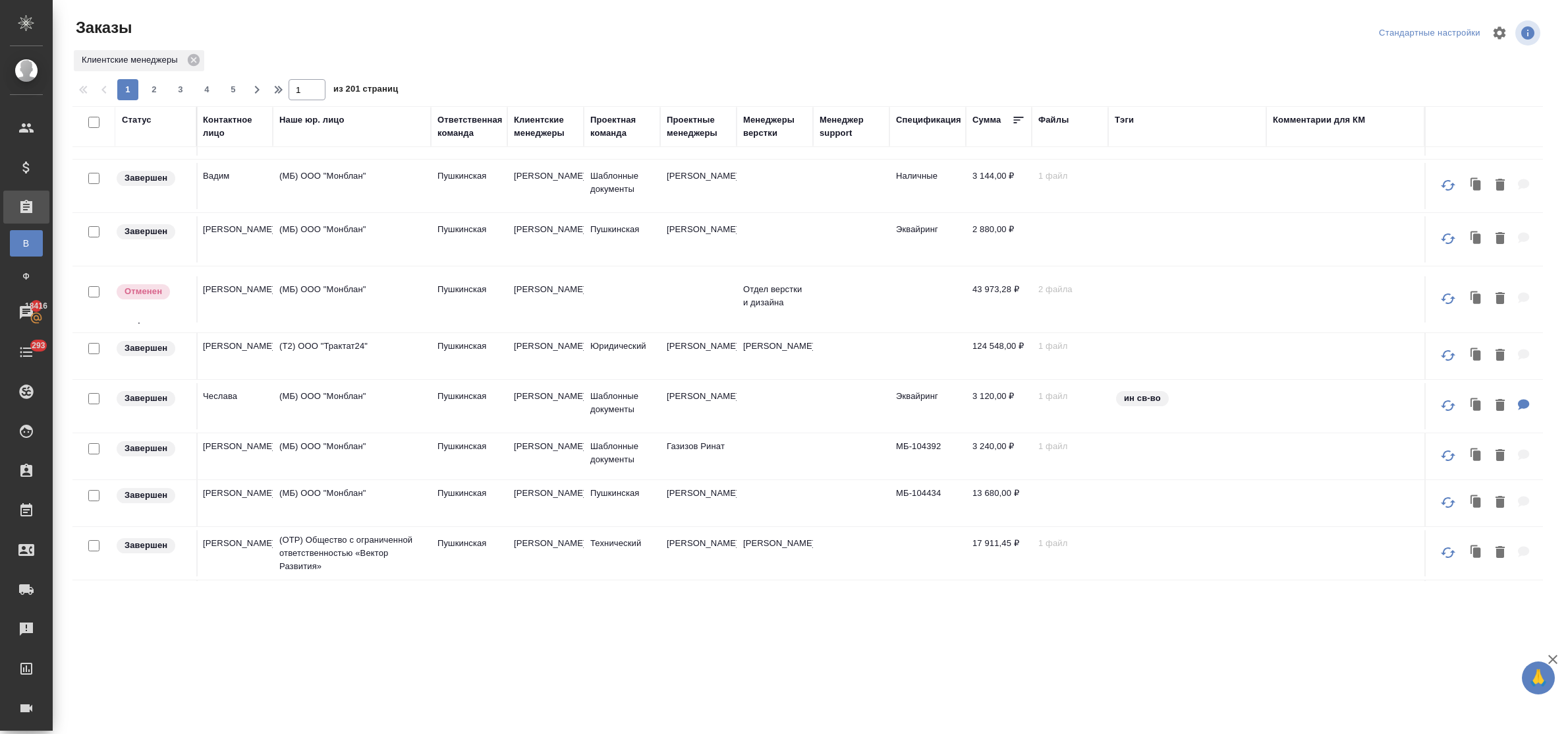
scroll to position [891, 746]
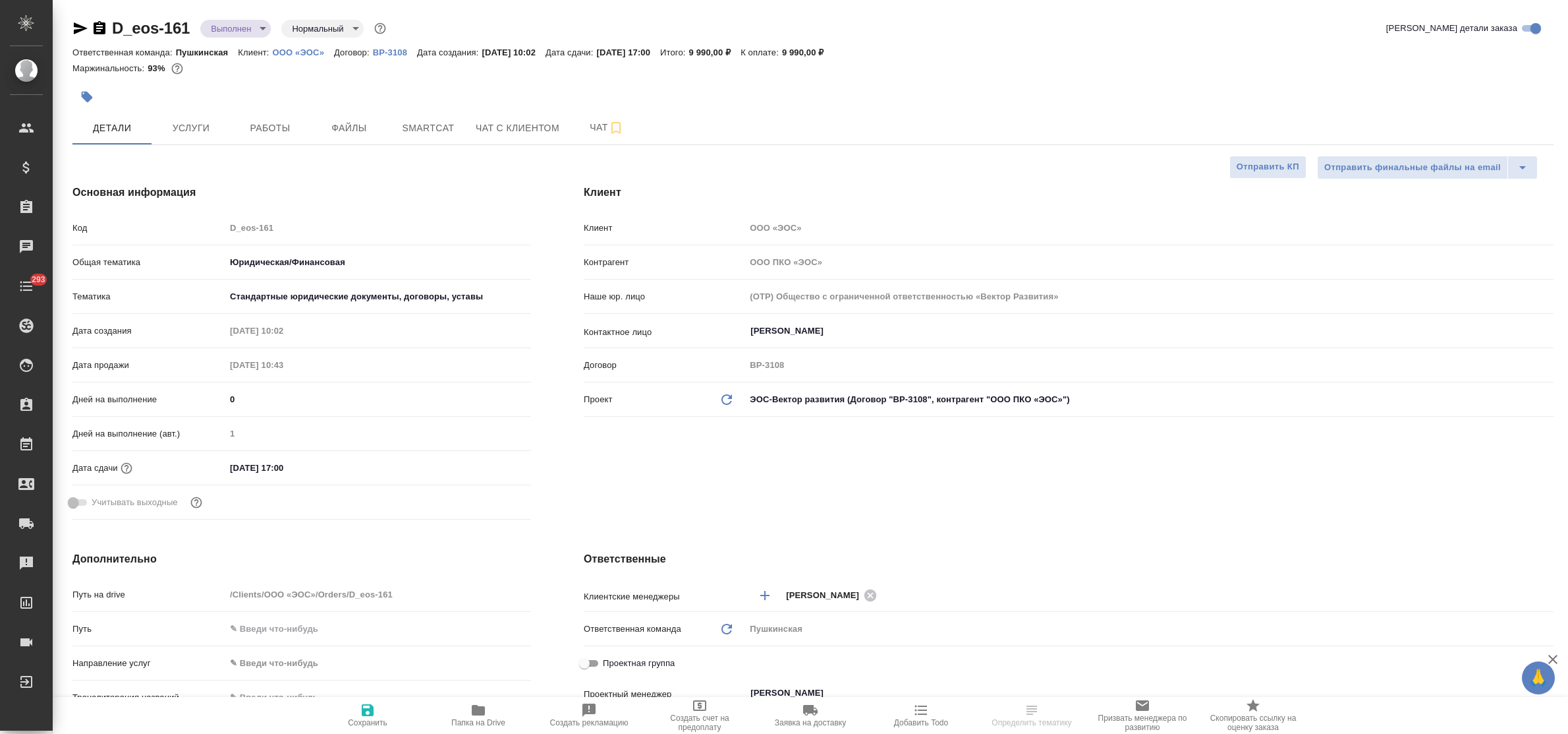
select select "RU"
type textarea "x"
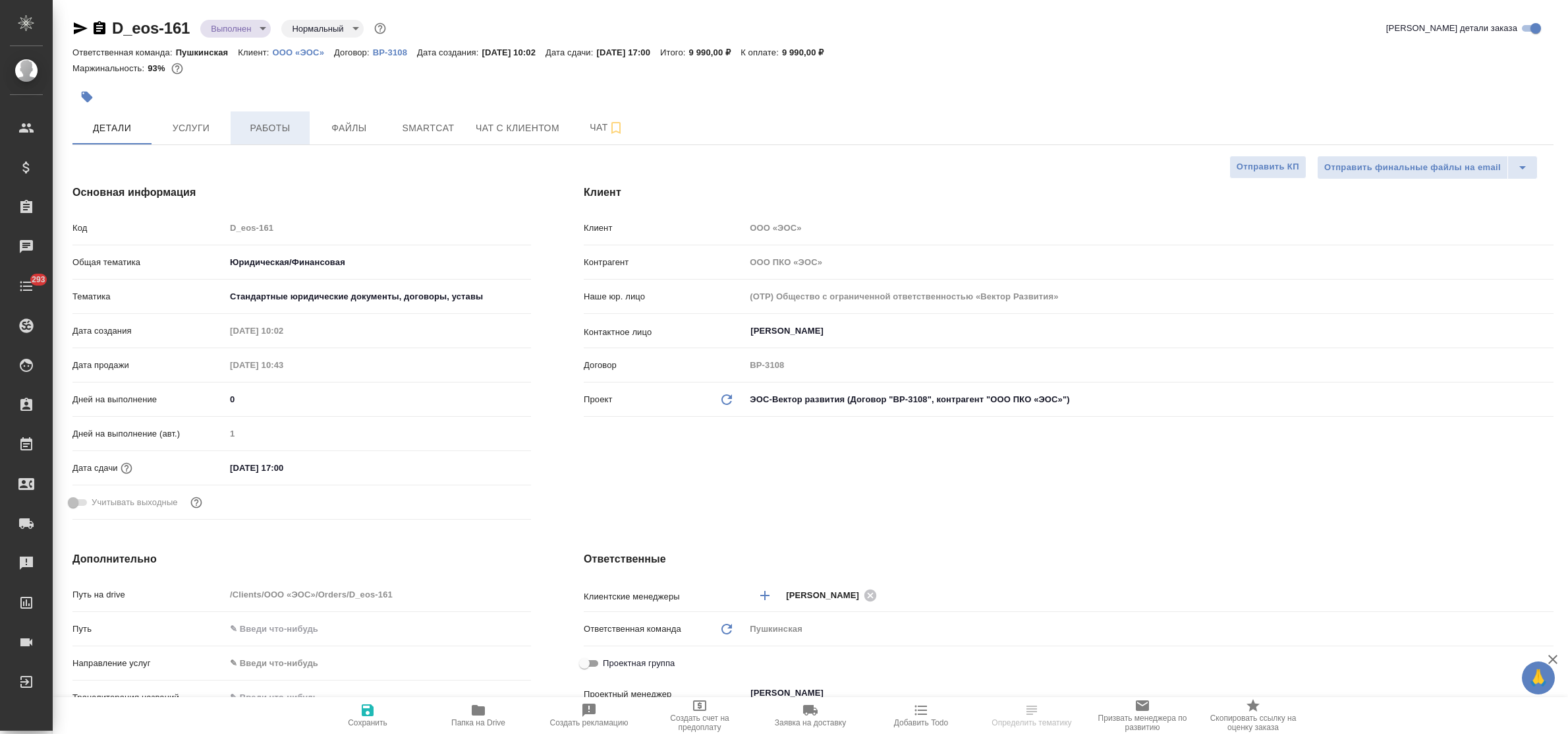
type textarea "x"
click at [344, 121] on span "Файлы" at bounding box center [349, 127] width 63 height 16
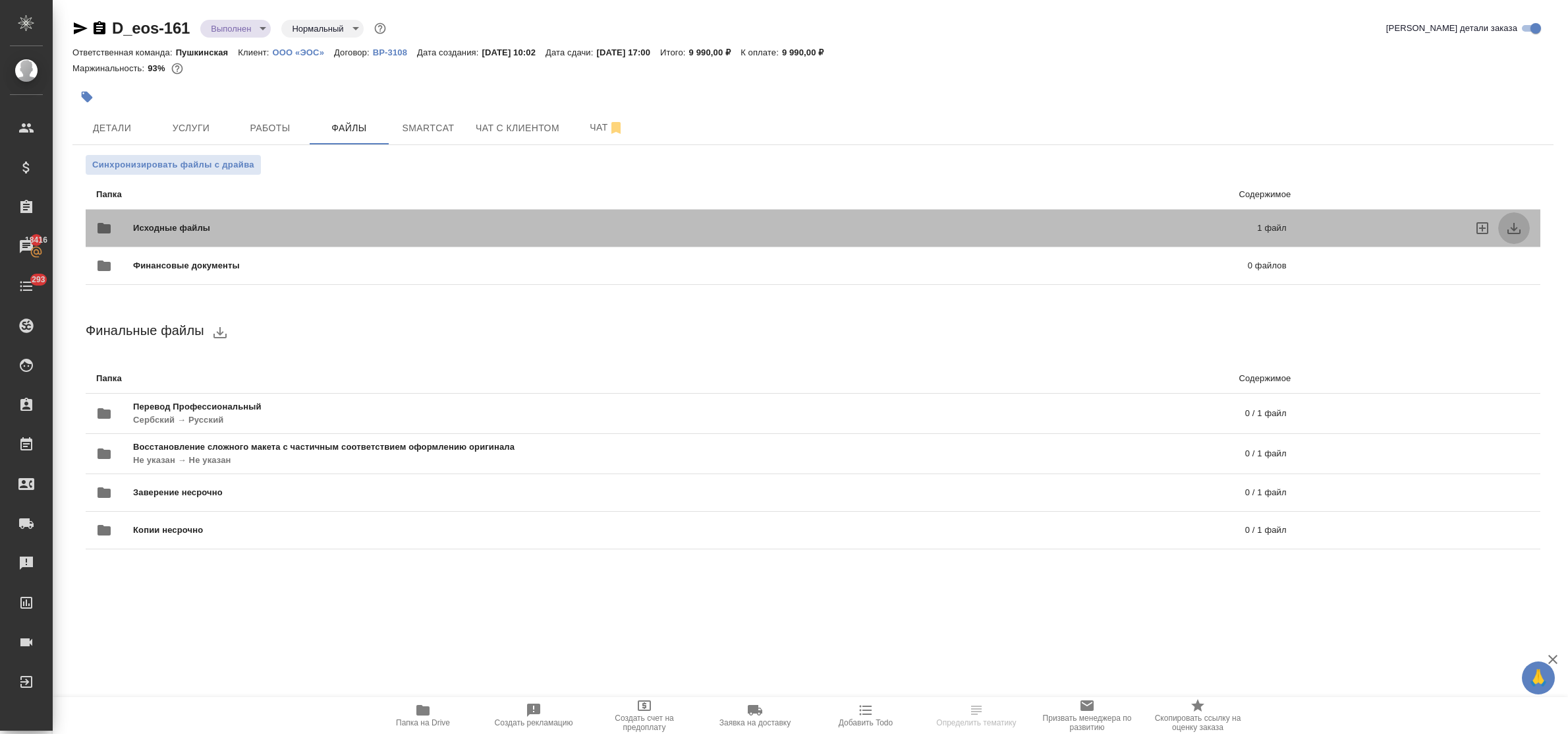
click at [1514, 229] on icon "download" at bounding box center [1513, 228] width 13 height 11
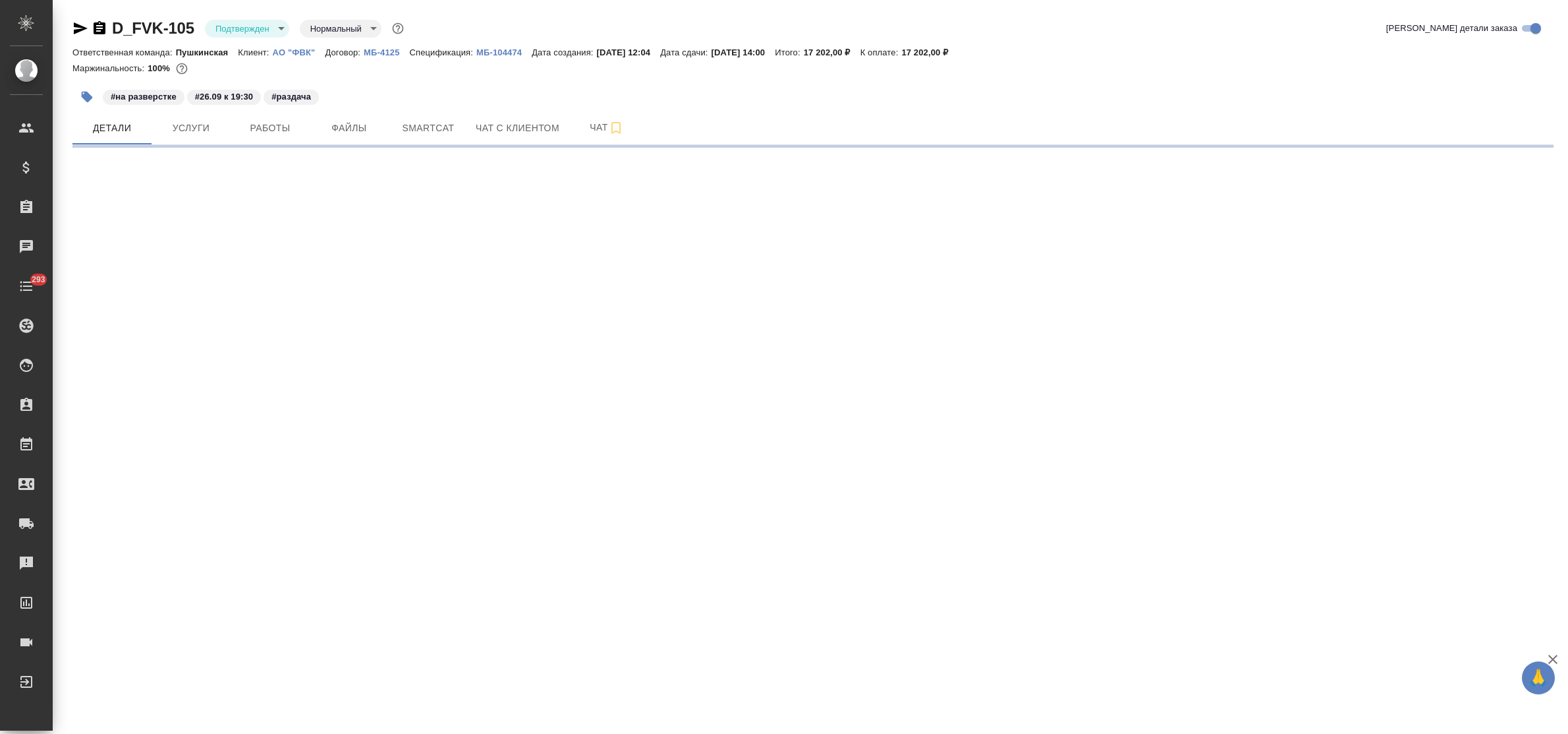
select select "RU"
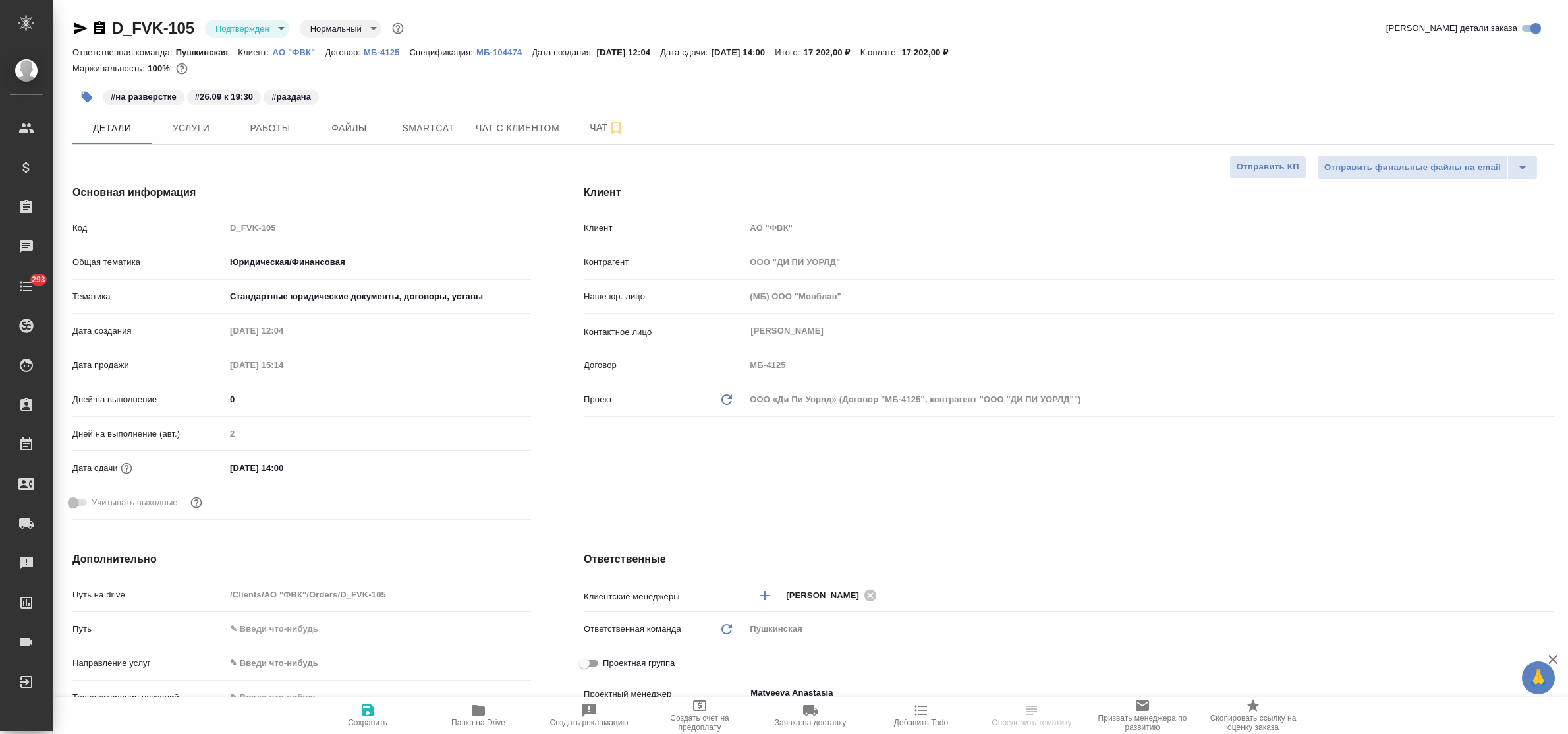
type textarea "x"
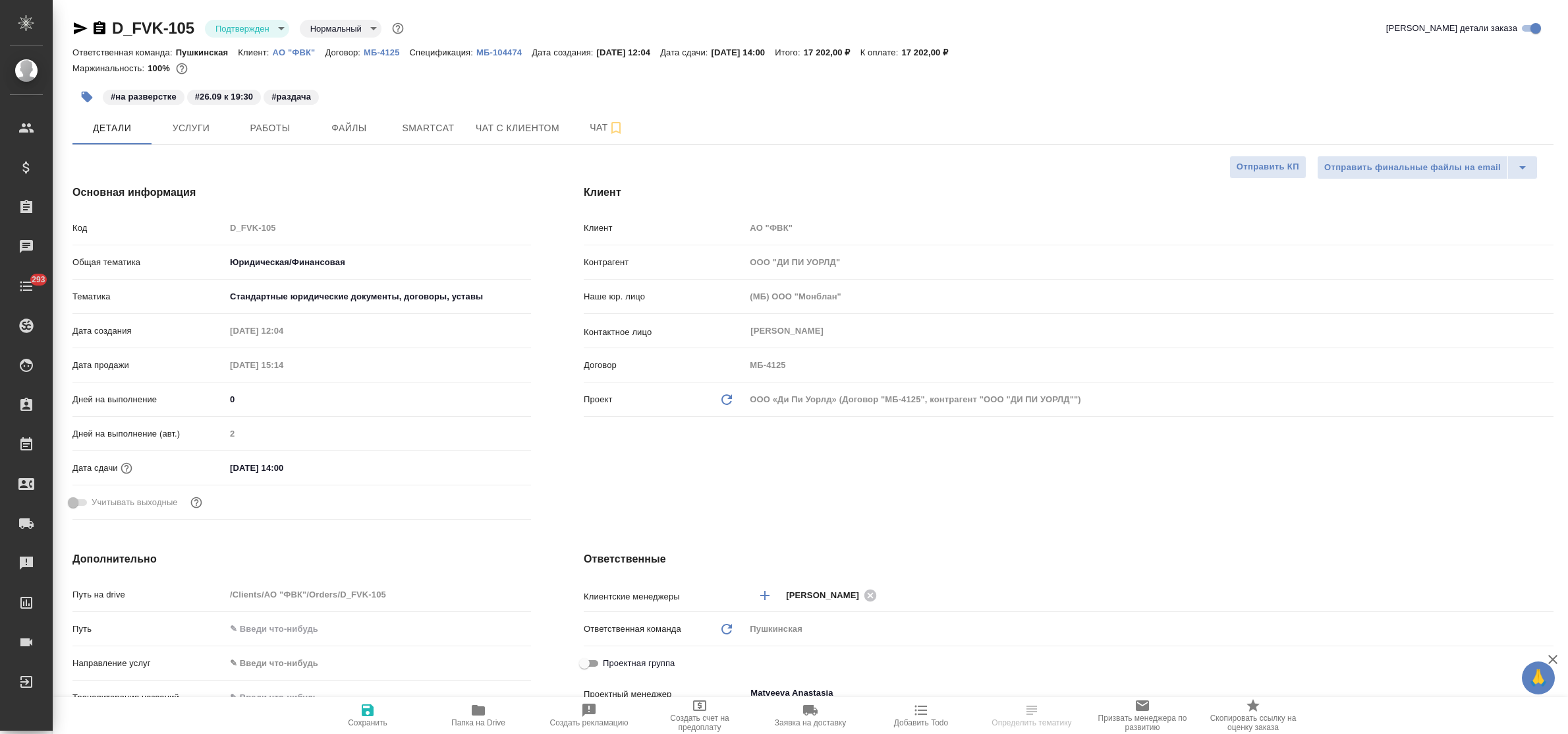
type textarea "x"
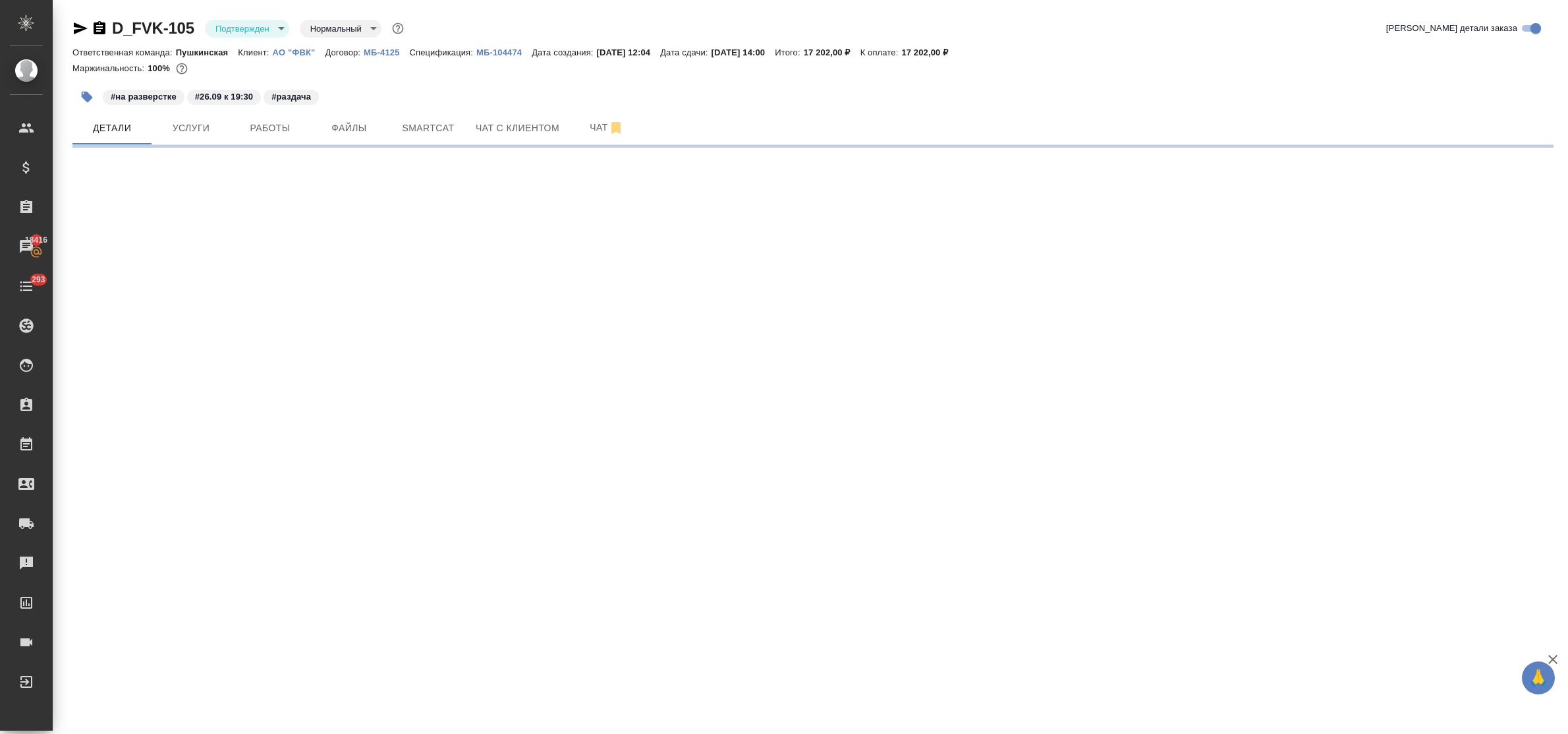
select select "RU"
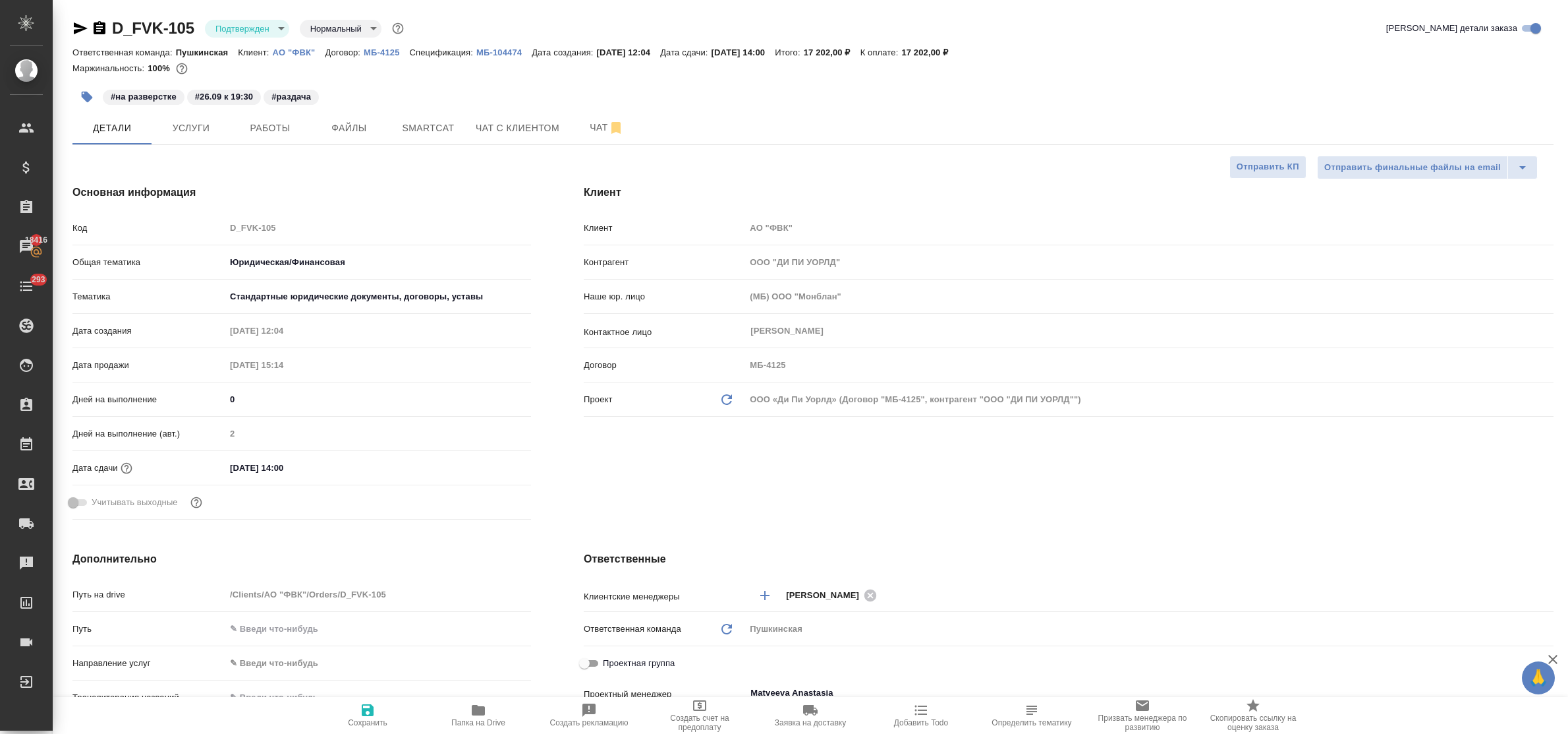
type textarea "x"
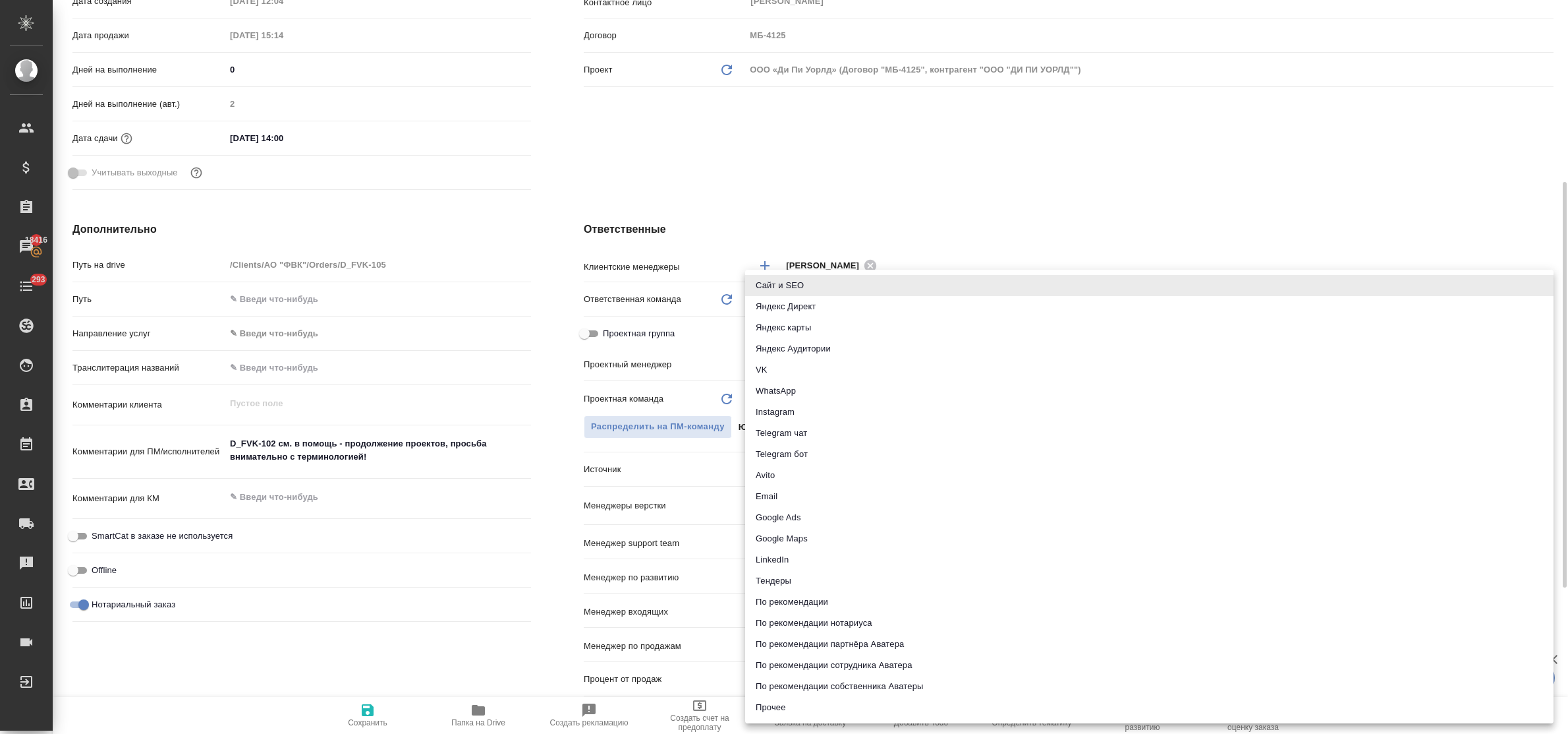
click at [779, 468] on body "🙏 .cls-1 fill:#fff; AWATERA Bulakhova Elena Клиенты Спецификации Заказы 18416 Ч…" at bounding box center [784, 367] width 1568 height 734
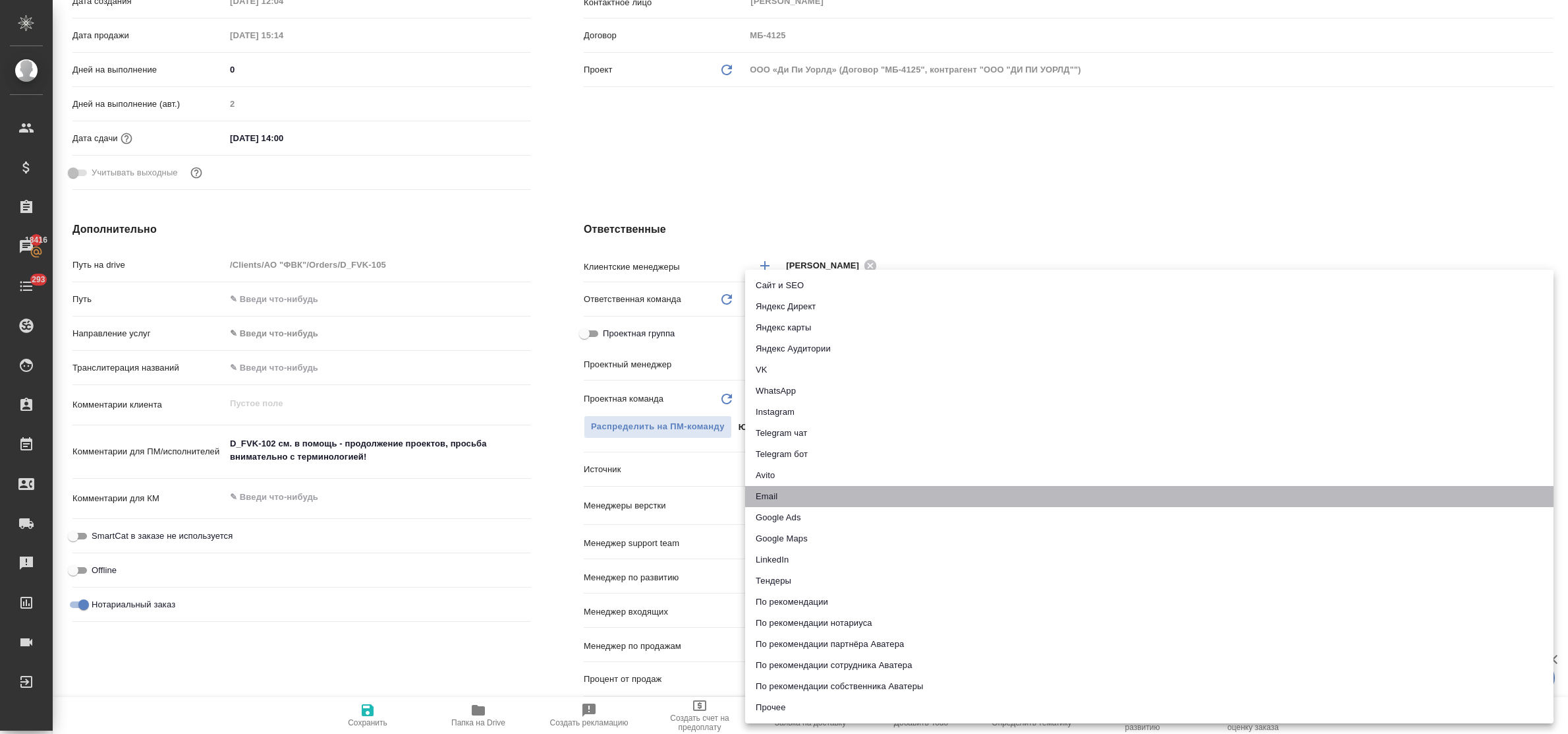
click at [778, 495] on li "Email" at bounding box center [1150, 496] width 809 height 21
type textarea "x"
type input "emailAds"
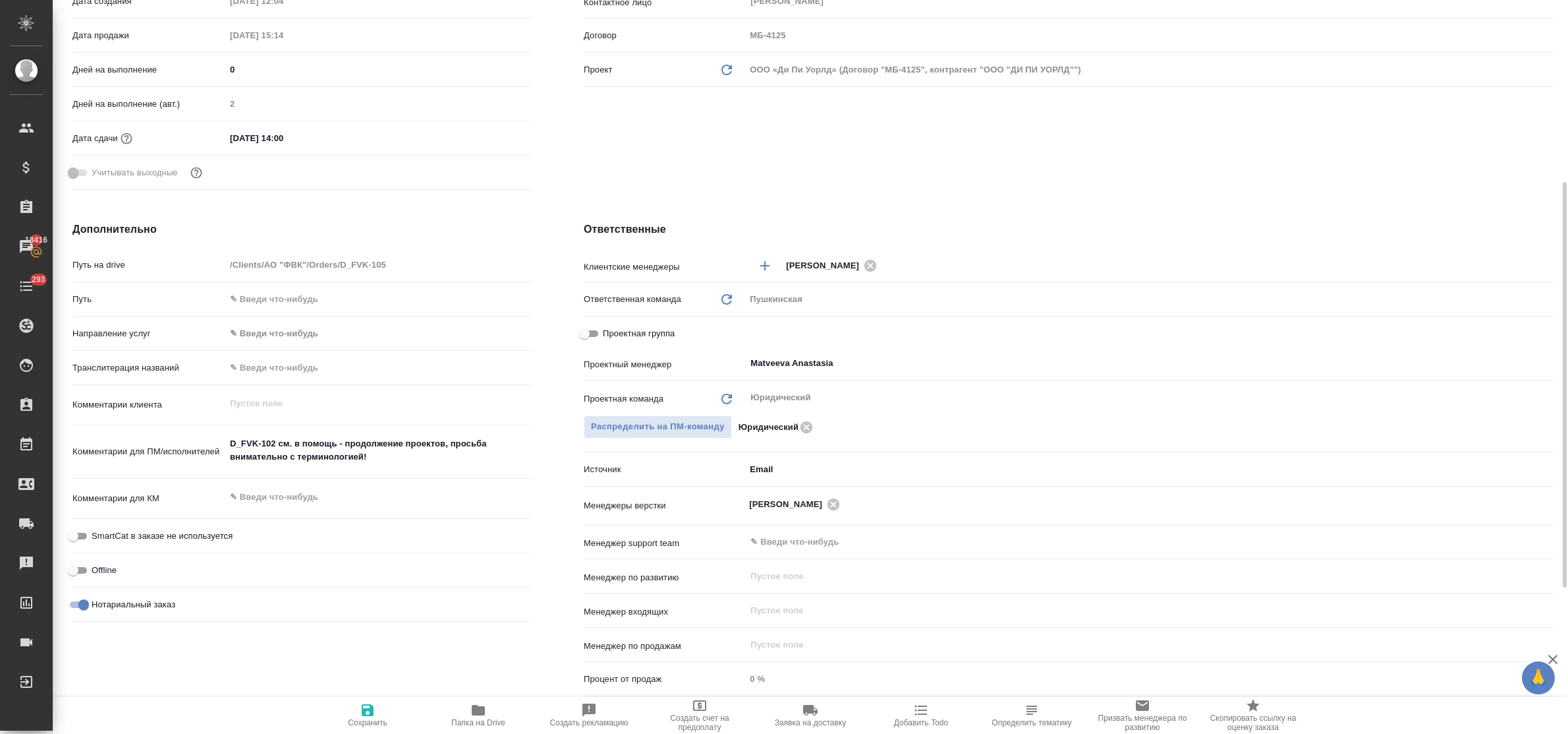
drag, startPoint x: 367, startPoint y: 706, endPoint x: 443, endPoint y: 646, distance: 96.8
click at [367, 706] on icon "button" at bounding box center [368, 710] width 12 height 12
type textarea "x"
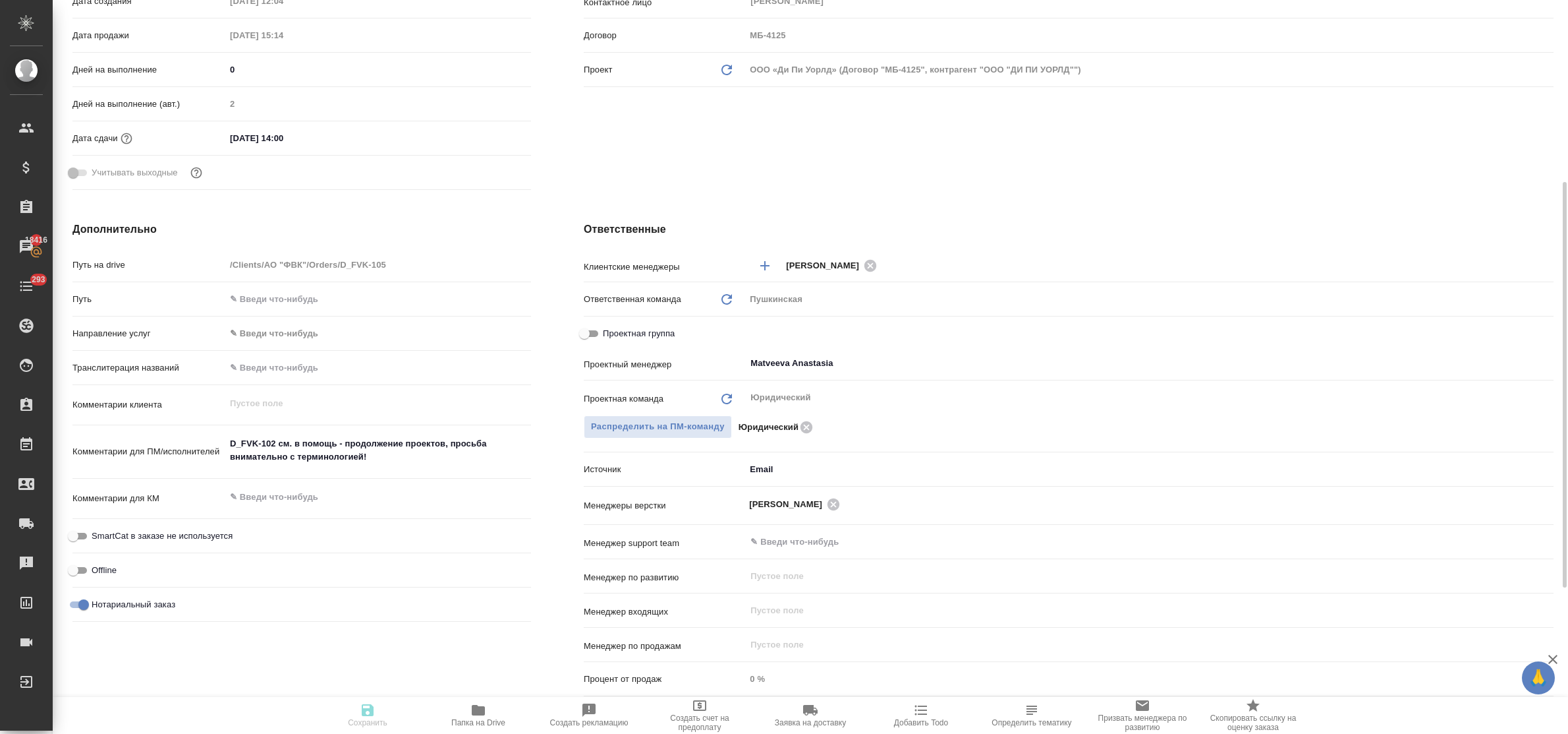
type textarea "x"
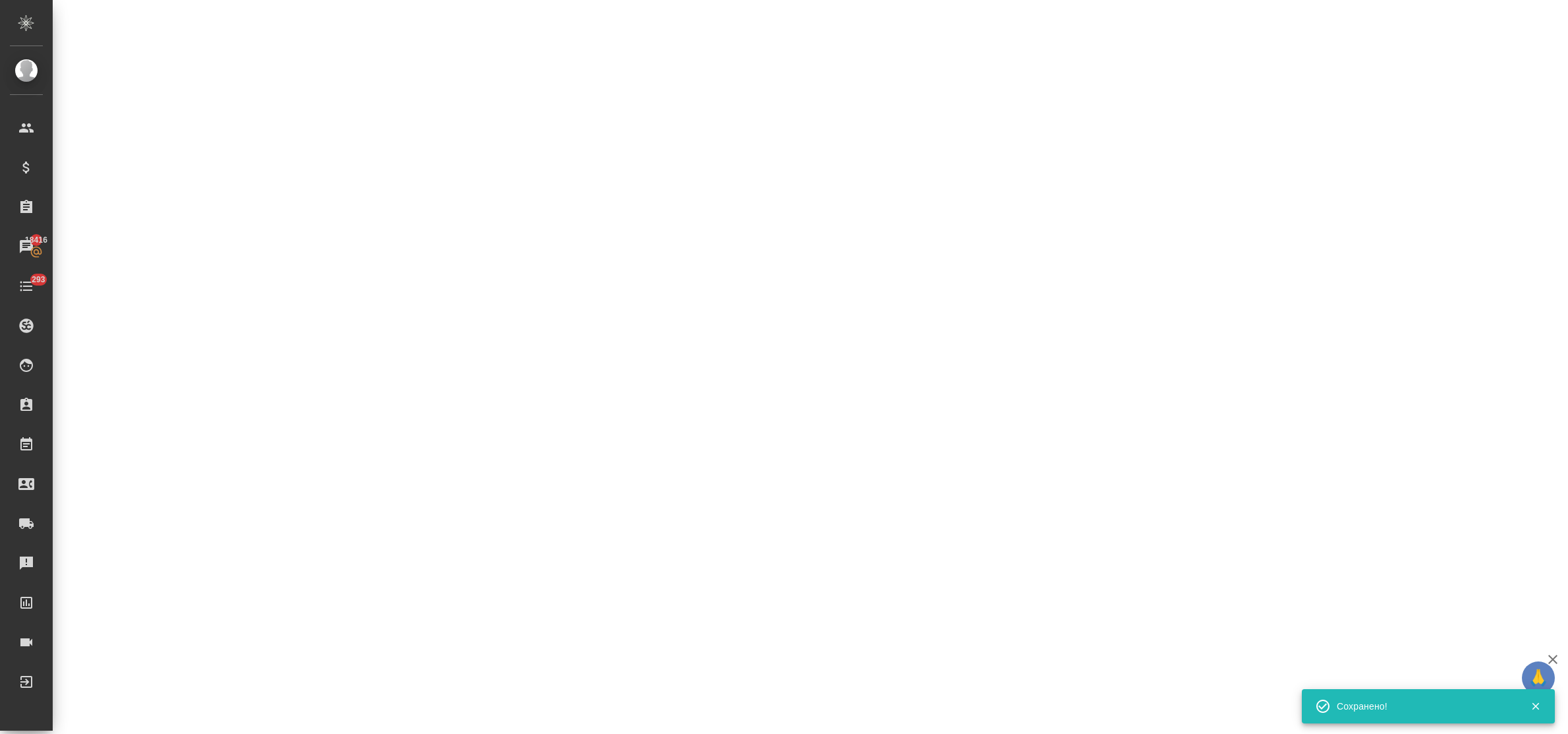
select select "RU"
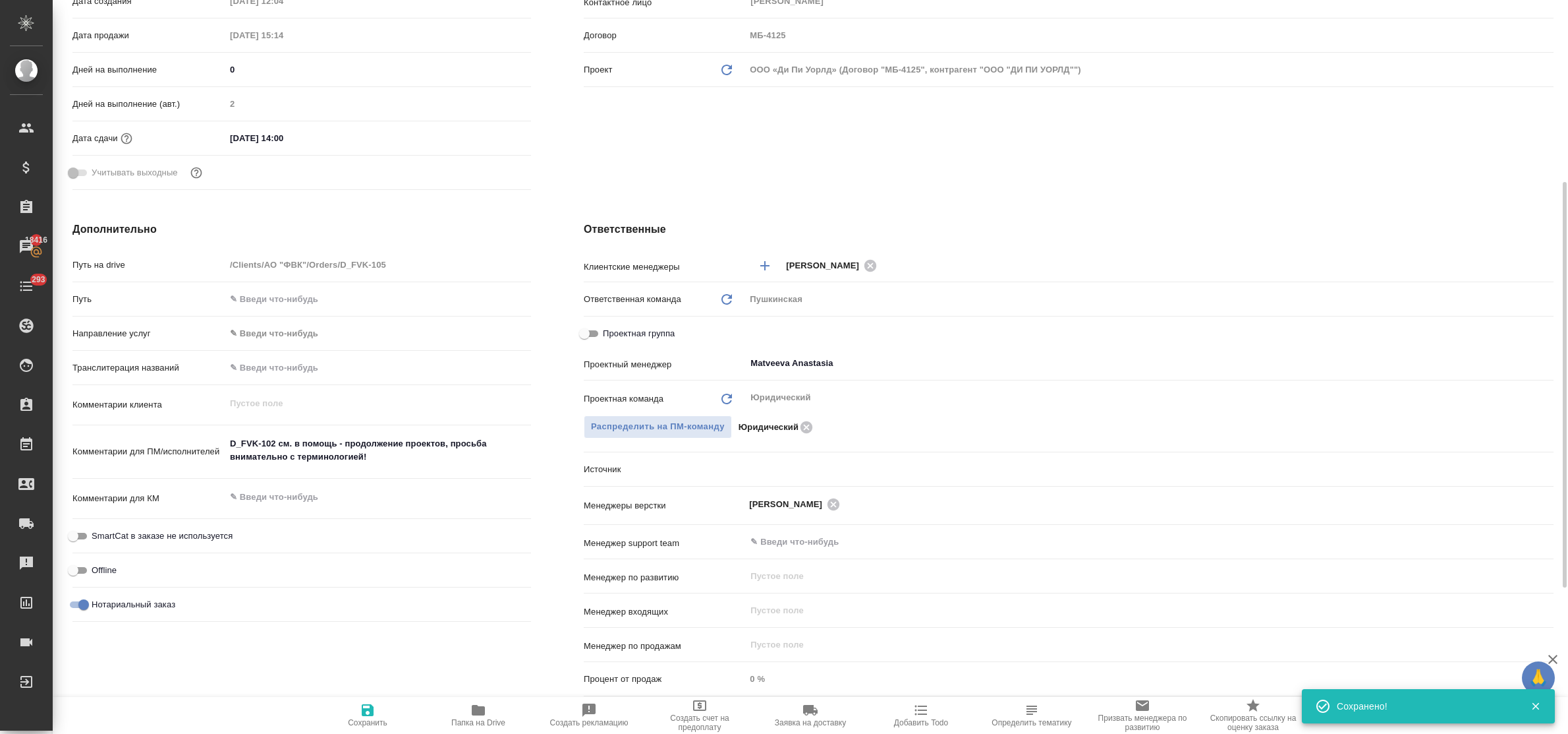
type textarea "x"
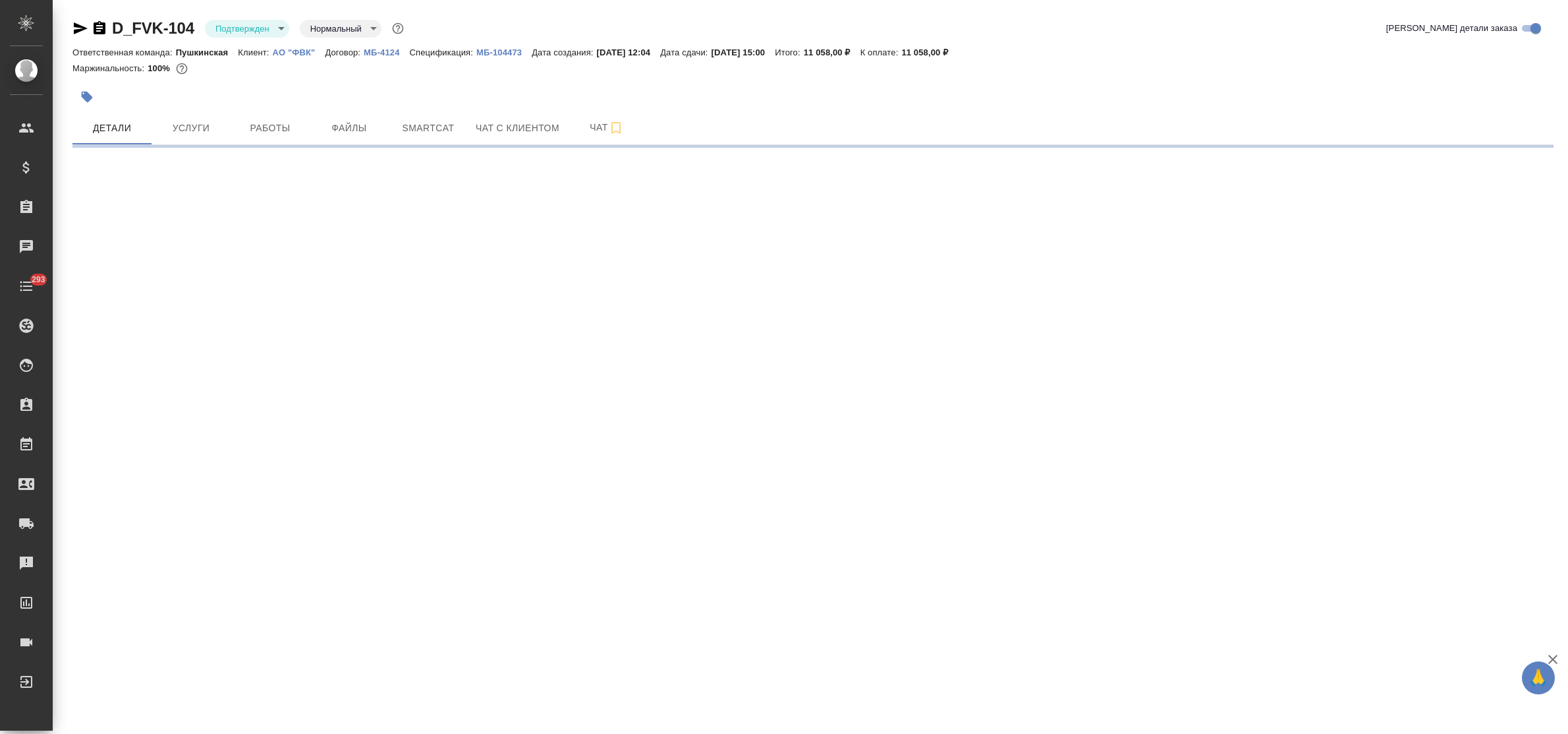
select select "RU"
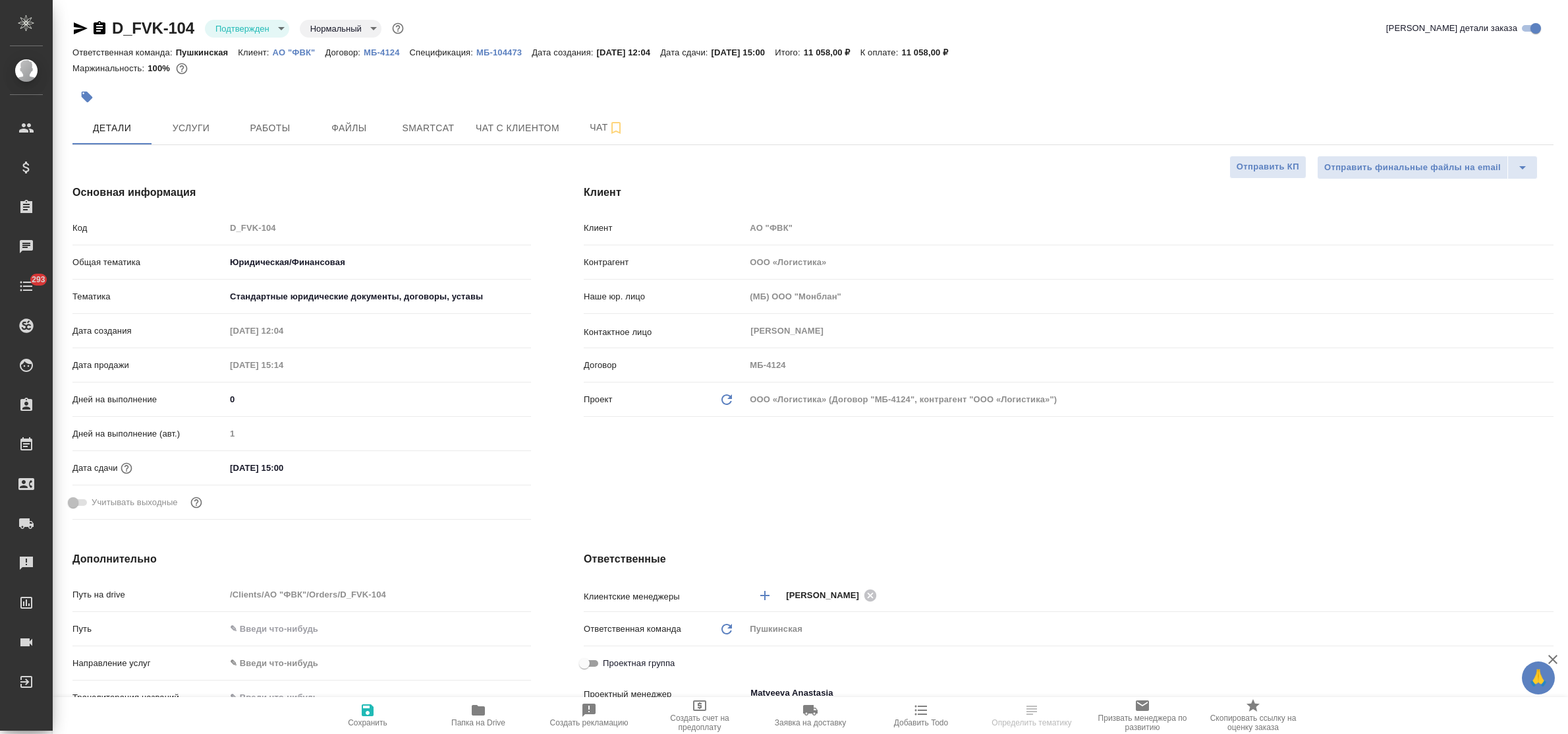
type textarea "x"
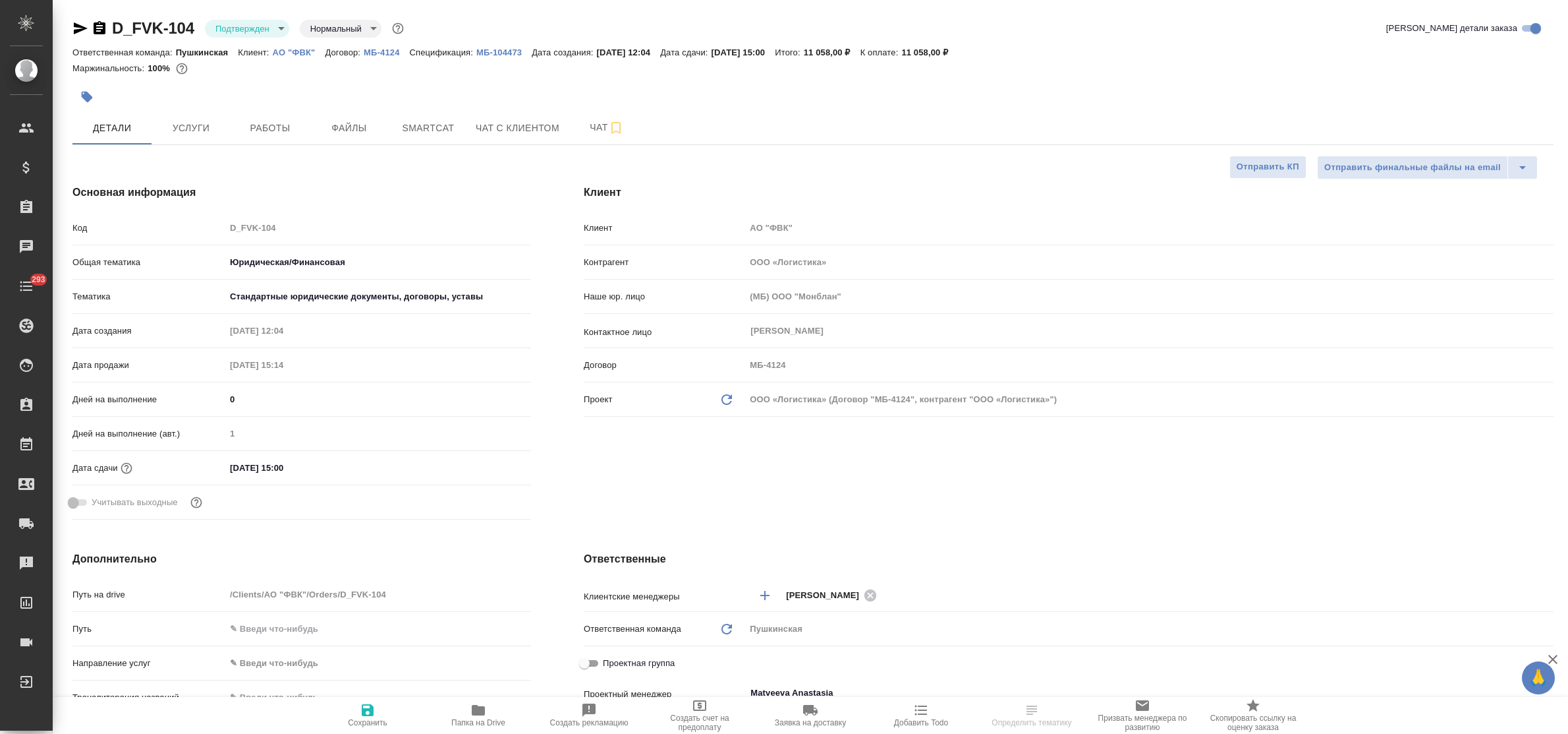
type textarea "x"
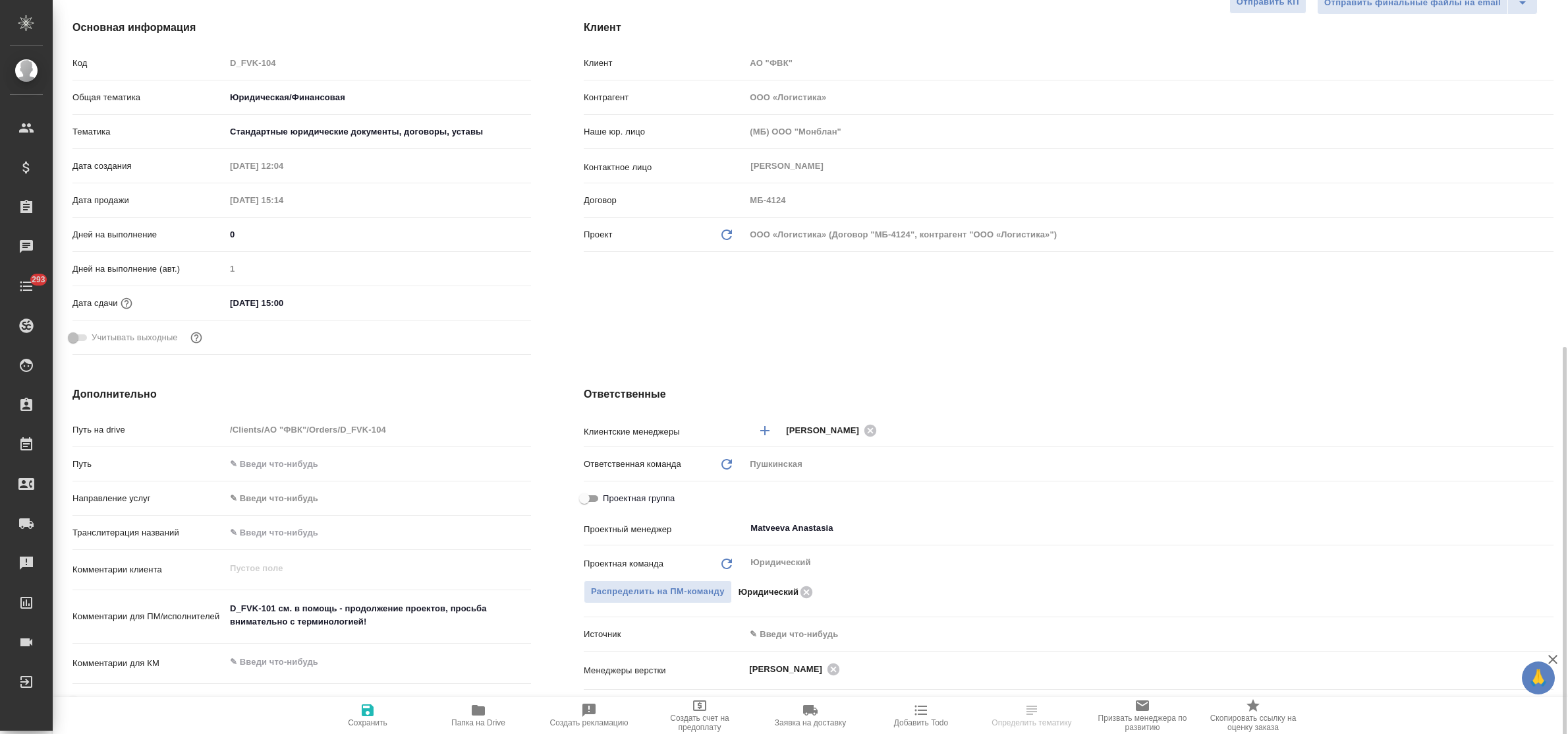
scroll to position [329, 0]
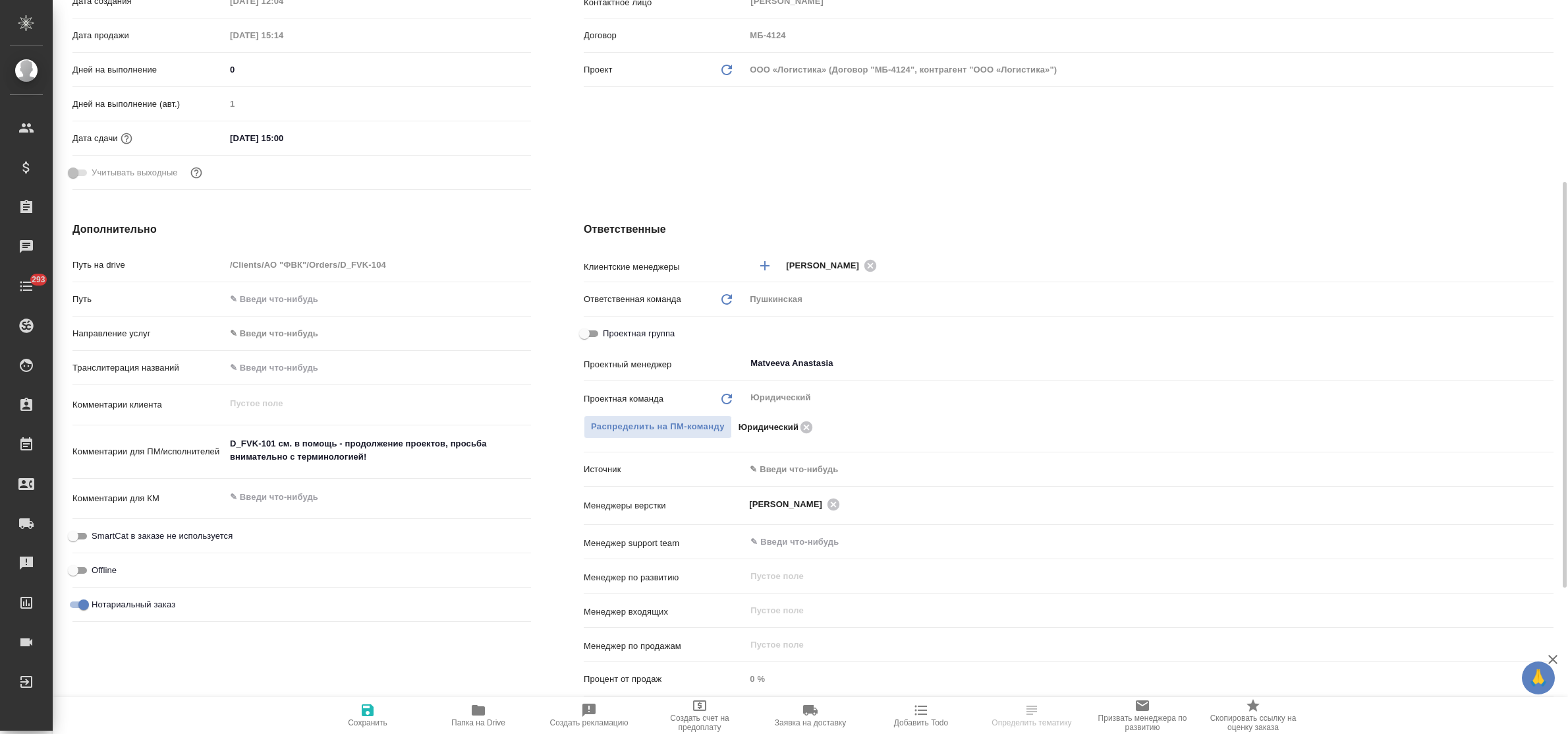
click at [784, 468] on body "🙏 .cls-1 fill:#fff; AWATERA Bulakhova [PERSON_NAME] Спецификации Заказы Чаты 29…" at bounding box center [784, 367] width 1568 height 734
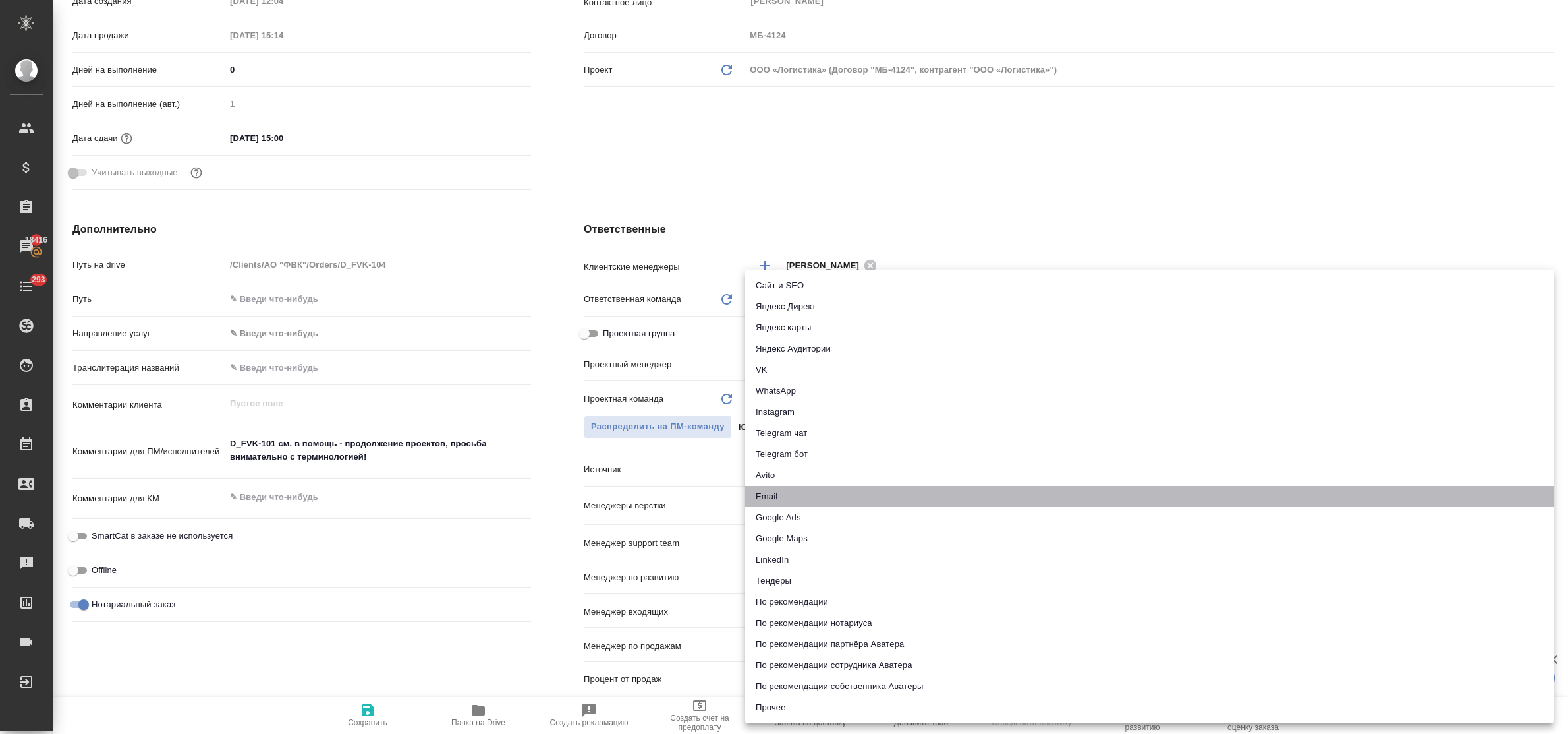
click at [781, 495] on li "Email" at bounding box center [1150, 496] width 809 height 21
type textarea "x"
type input "emailAds"
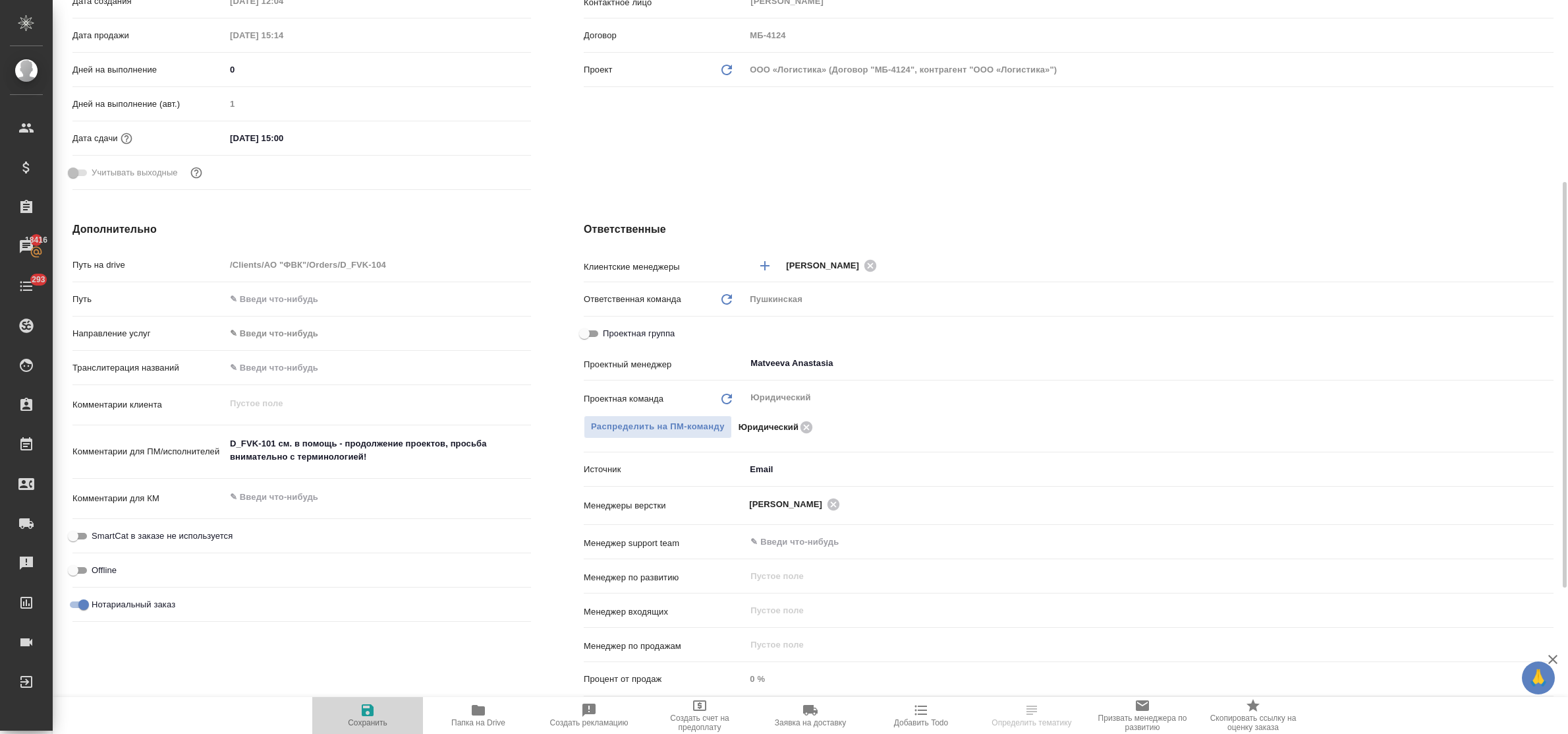
click at [369, 702] on icon "button" at bounding box center [368, 710] width 15 height 15
type textarea "x"
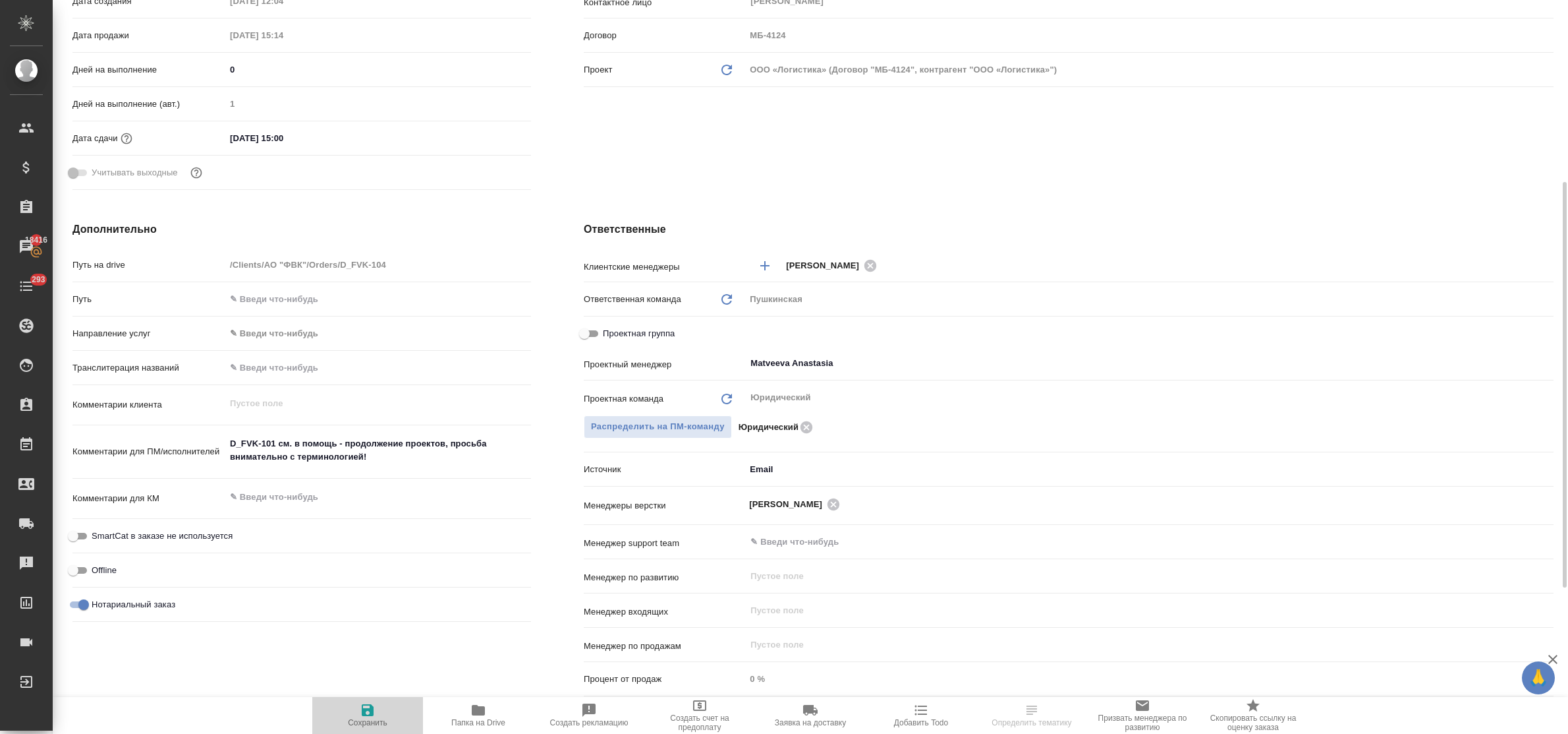
type textarea "x"
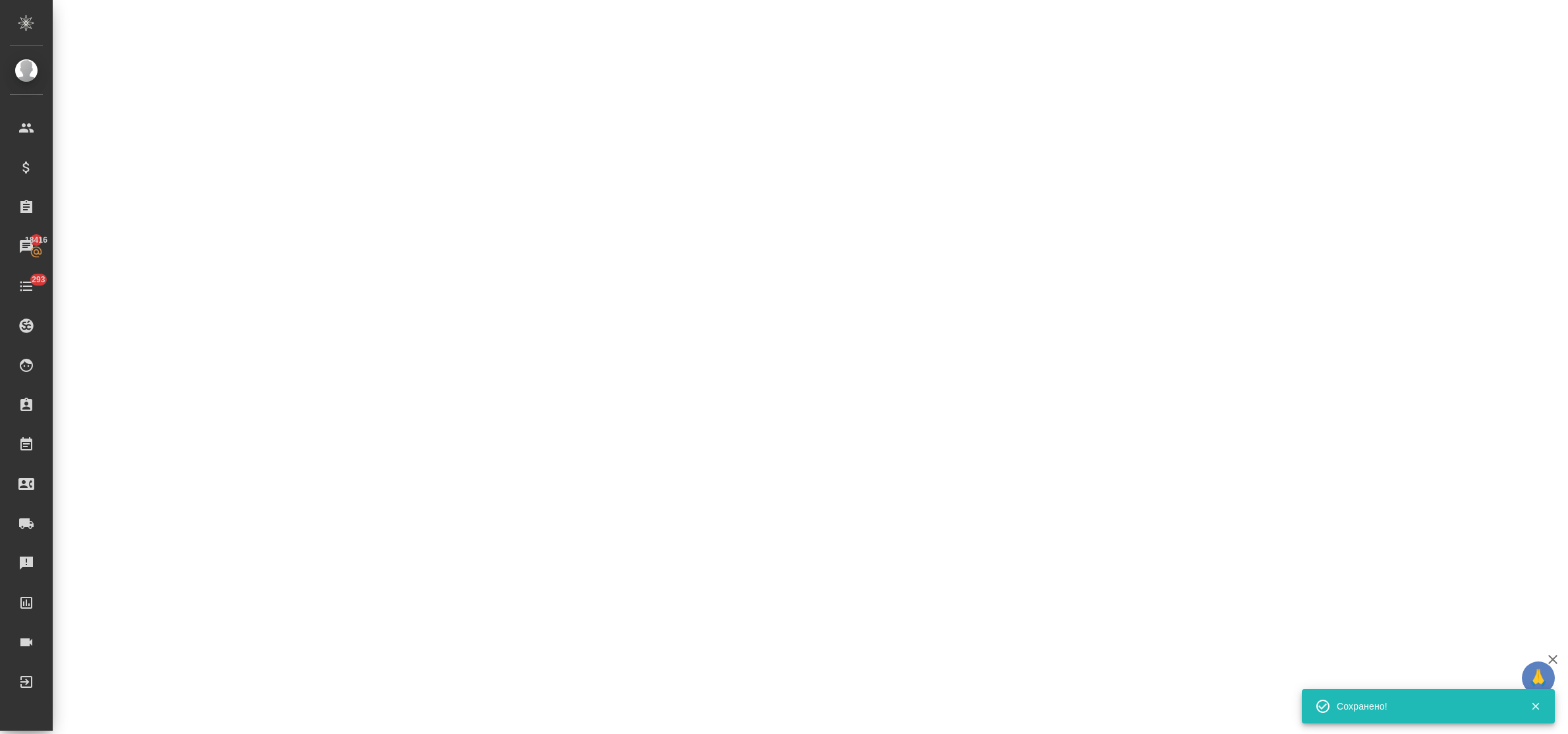
select select "RU"
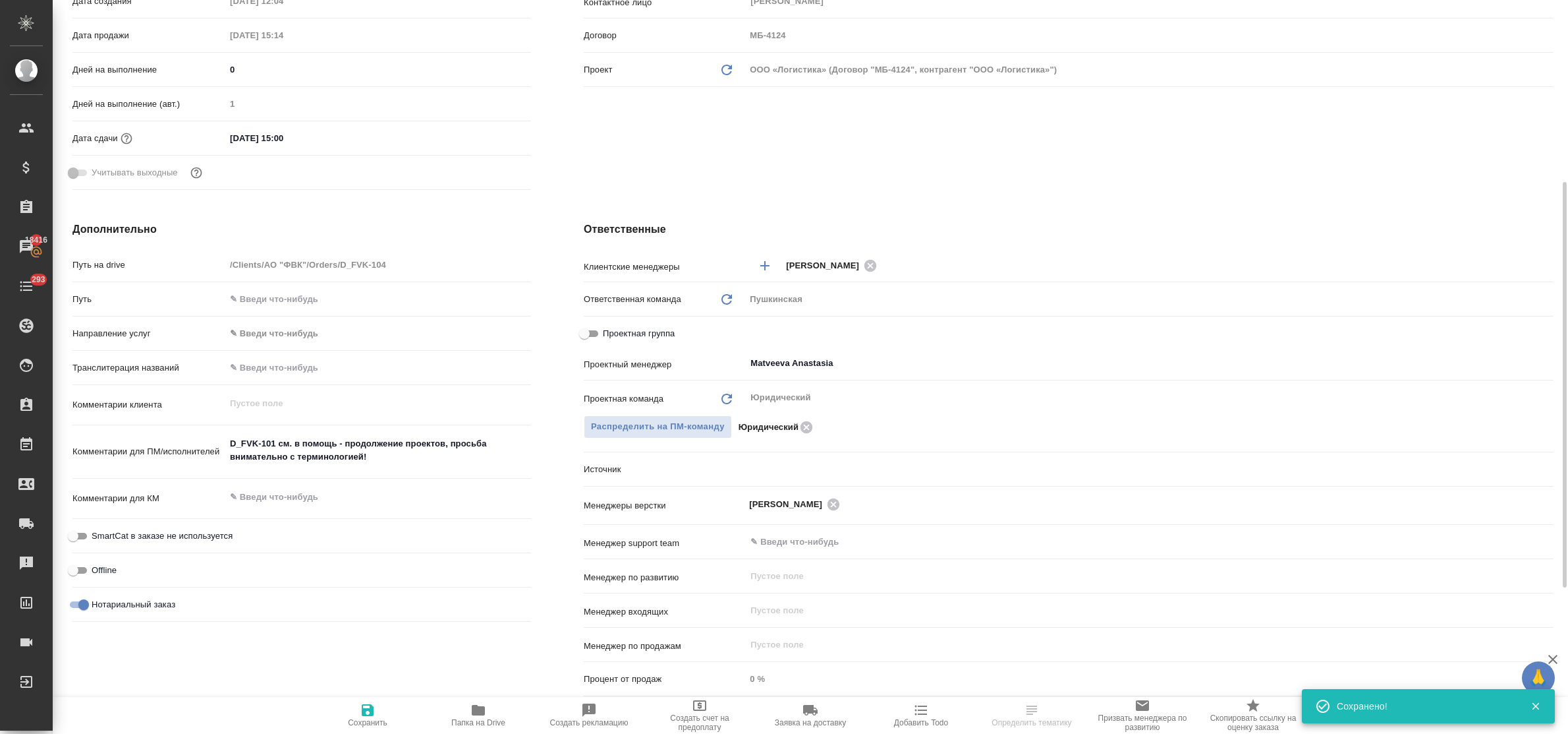
type textarea "x"
